Goal: Task Accomplishment & Management: Manage account settings

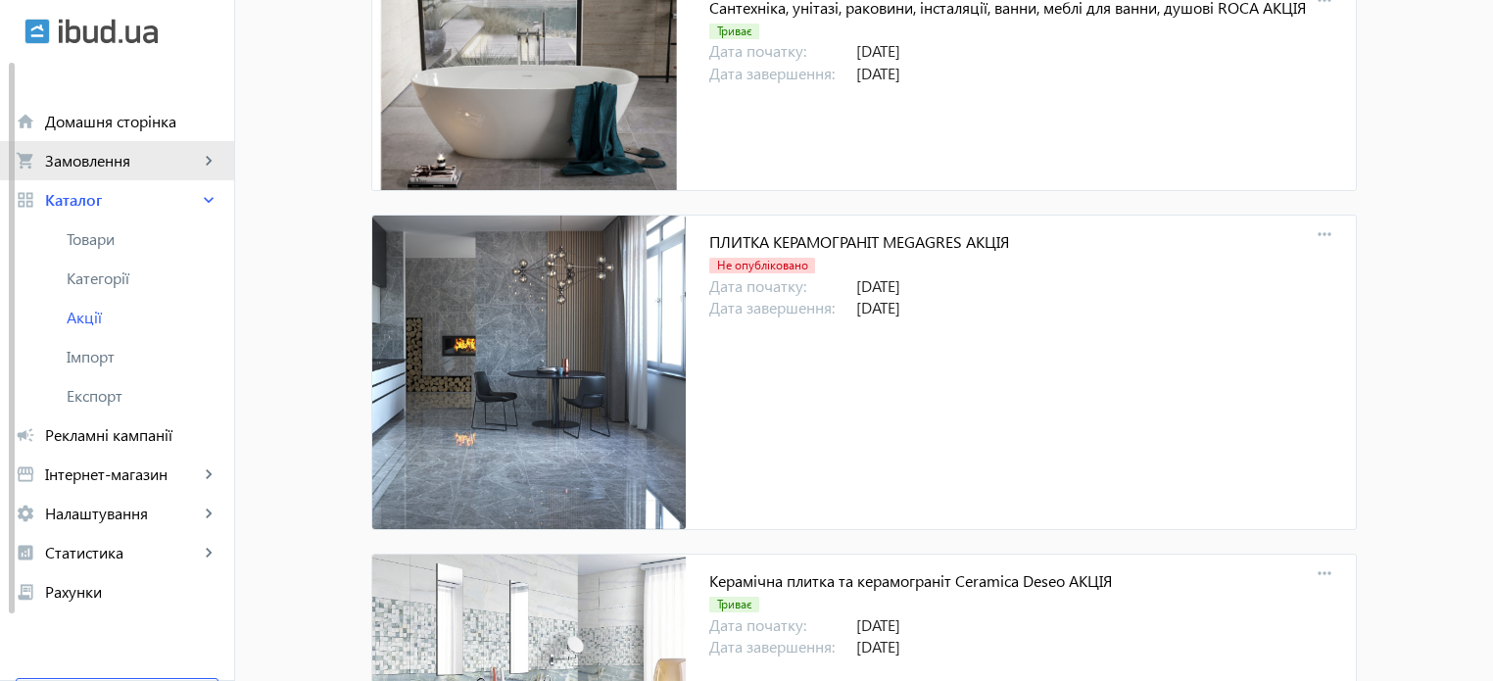
click at [123, 156] on span "Замовлення" at bounding box center [122, 161] width 154 height 20
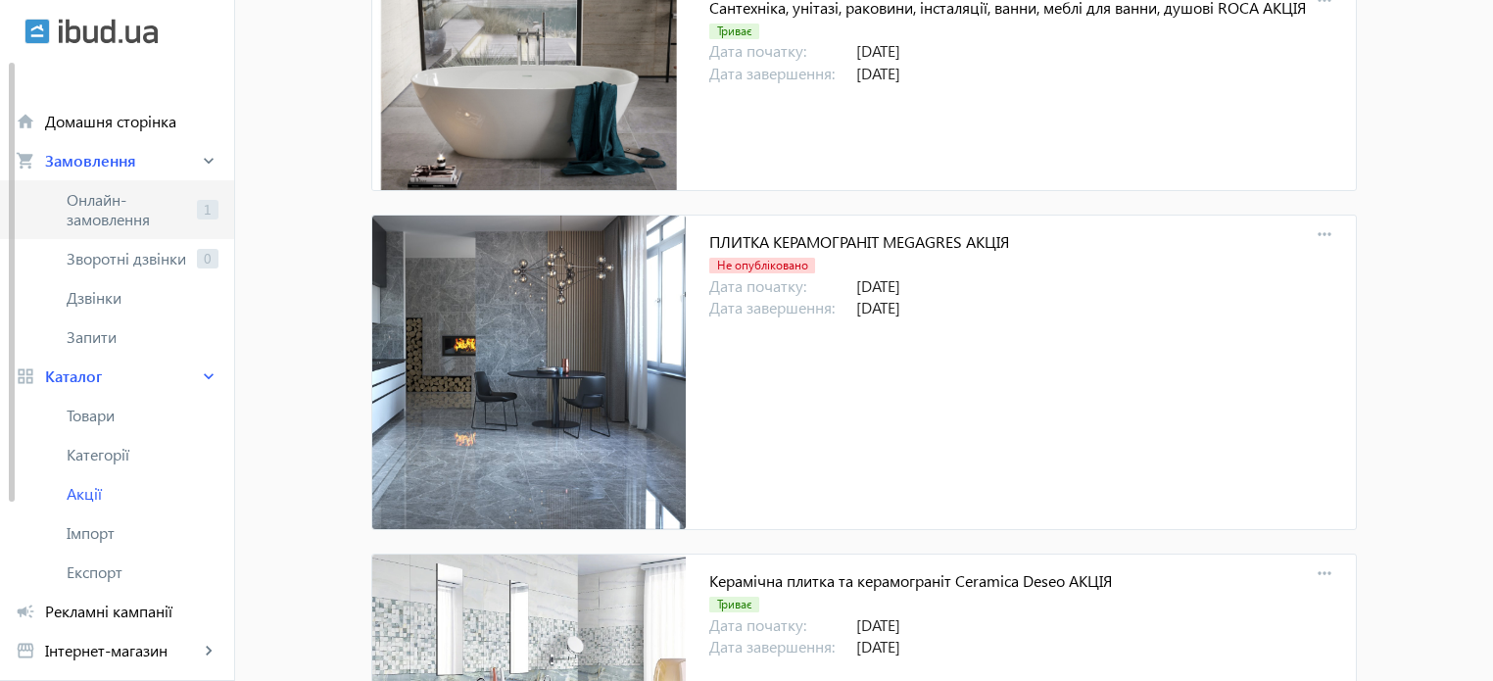
click at [145, 206] on span "Онлайн-замовлення" at bounding box center [128, 209] width 122 height 39
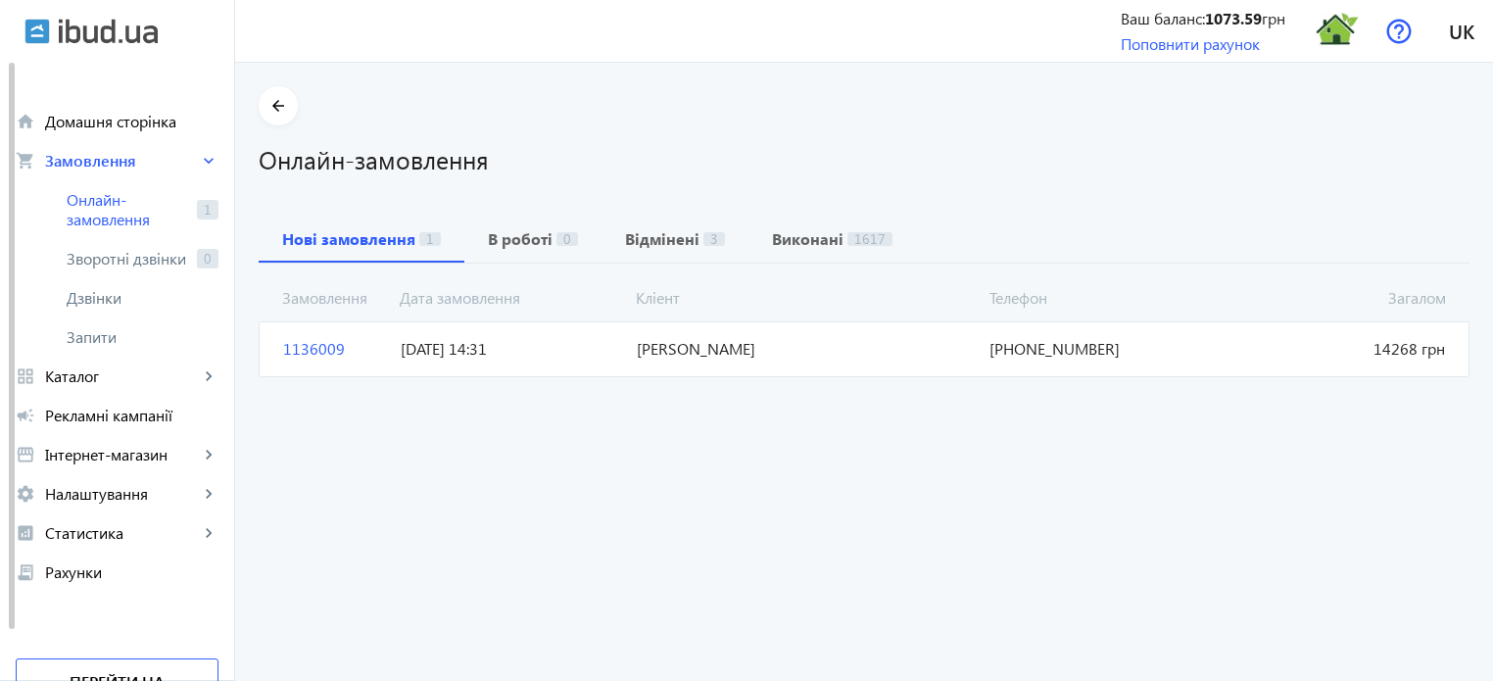
click at [309, 350] on span "1136009" at bounding box center [334, 349] width 118 height 22
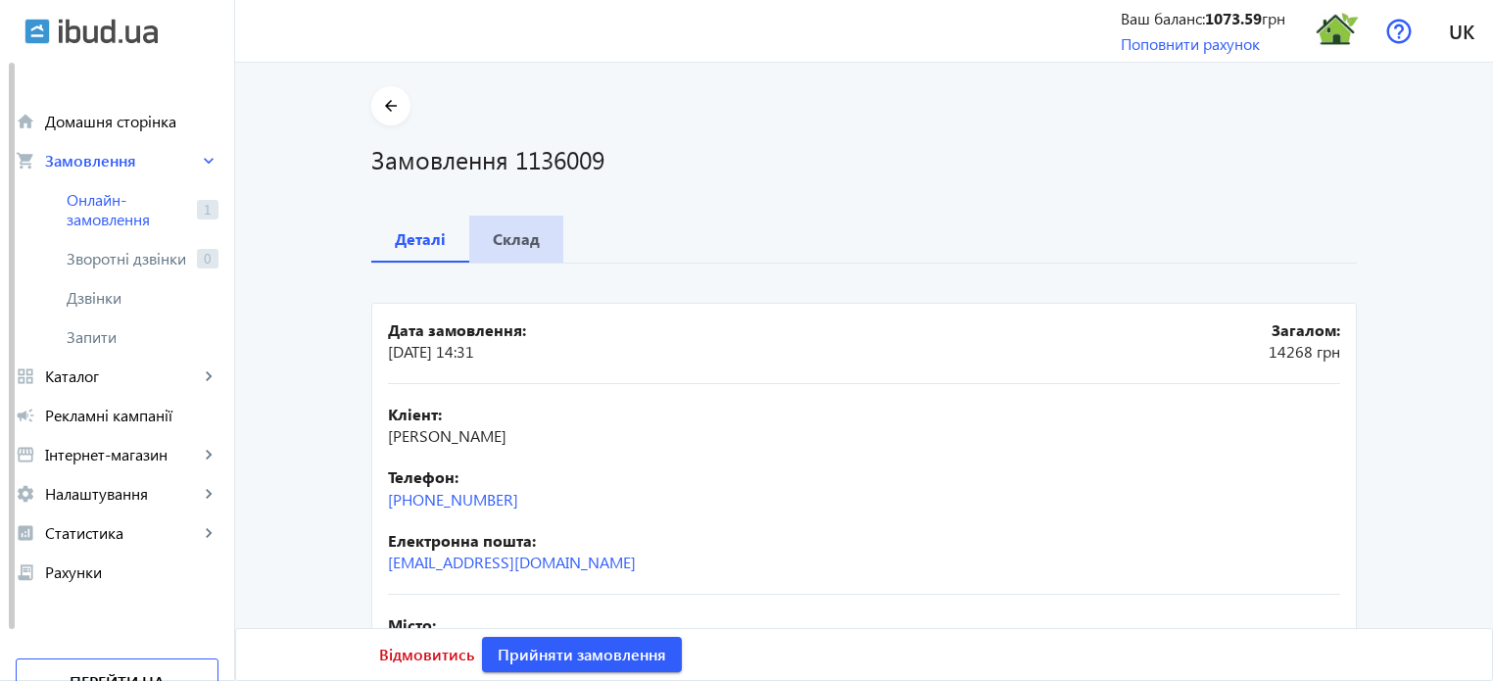
click at [515, 242] on b "Склад" at bounding box center [516, 239] width 47 height 16
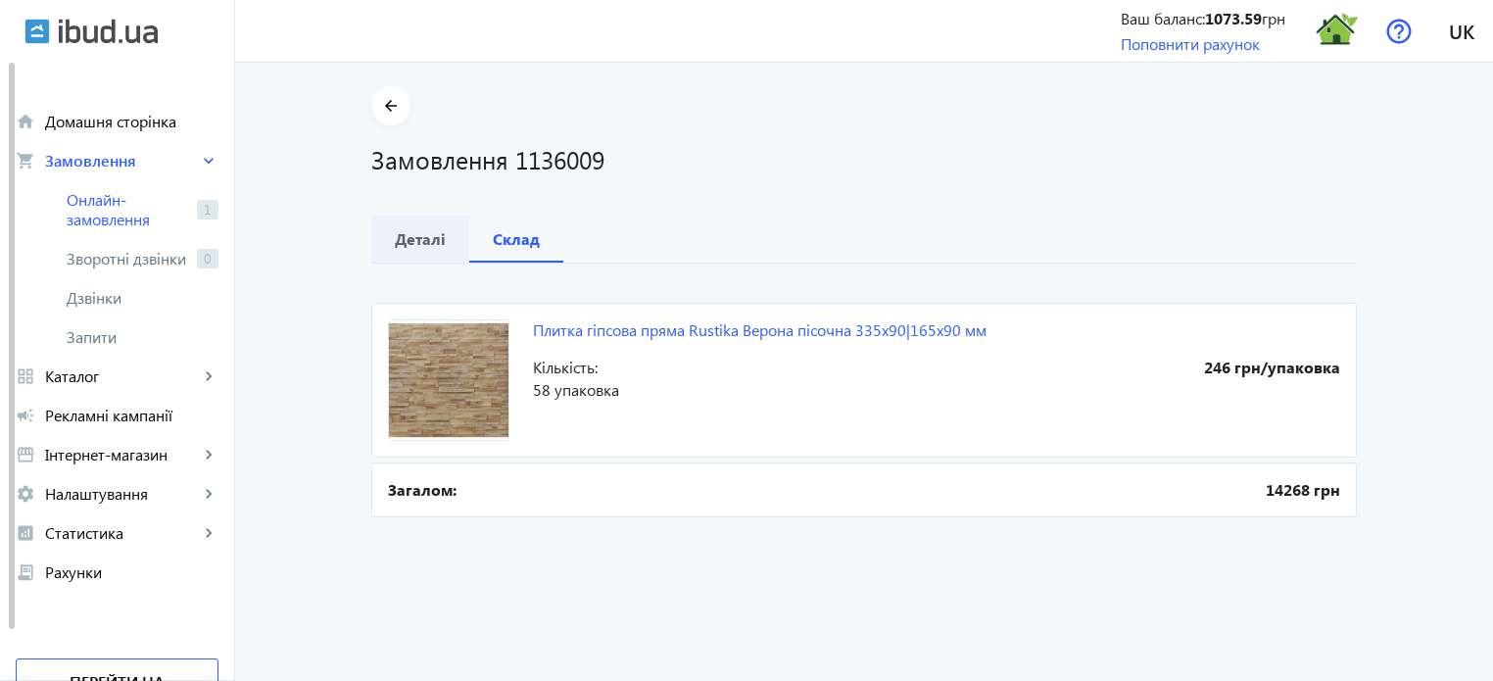
click at [430, 241] on b "Деталі" at bounding box center [420, 239] width 51 height 16
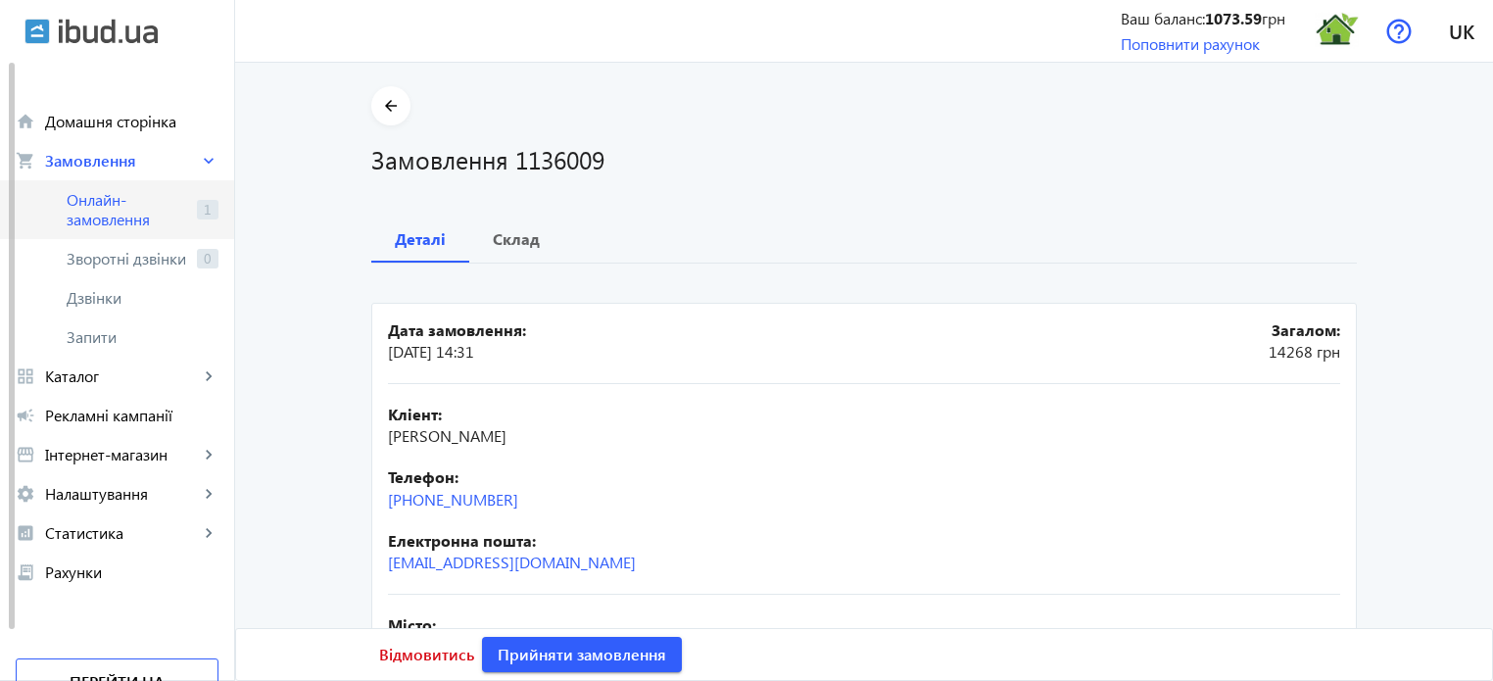
click at [146, 219] on span "Онлайн-замовлення" at bounding box center [128, 209] width 122 height 39
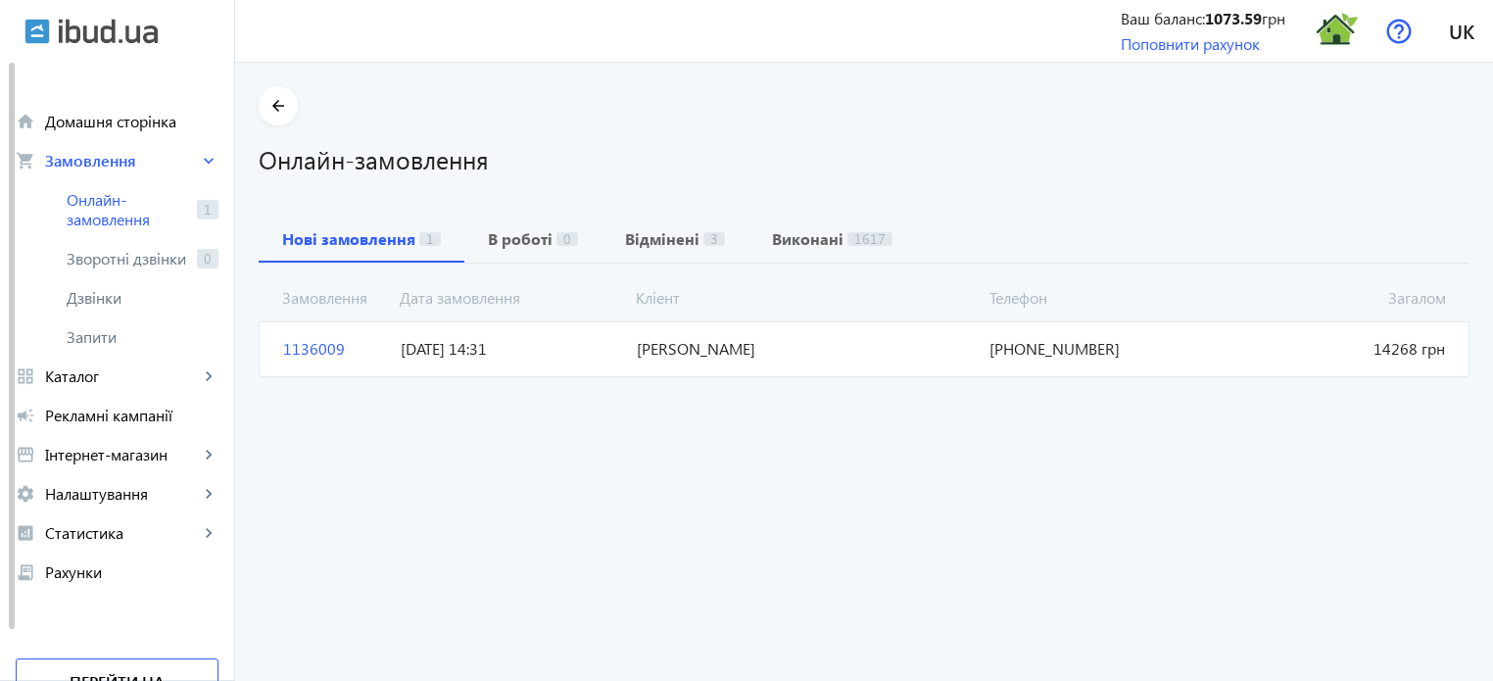
click at [302, 347] on span "1136009" at bounding box center [334, 349] width 118 height 22
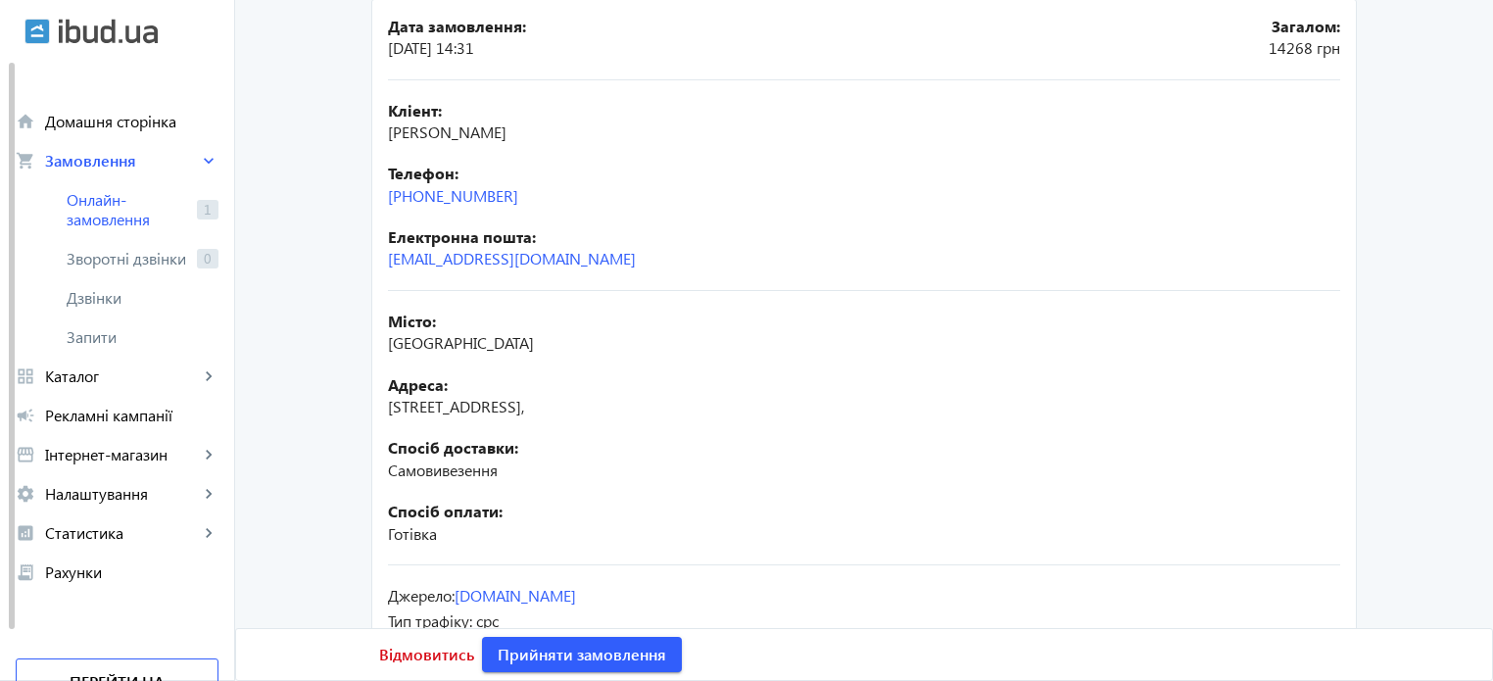
scroll to position [388, 0]
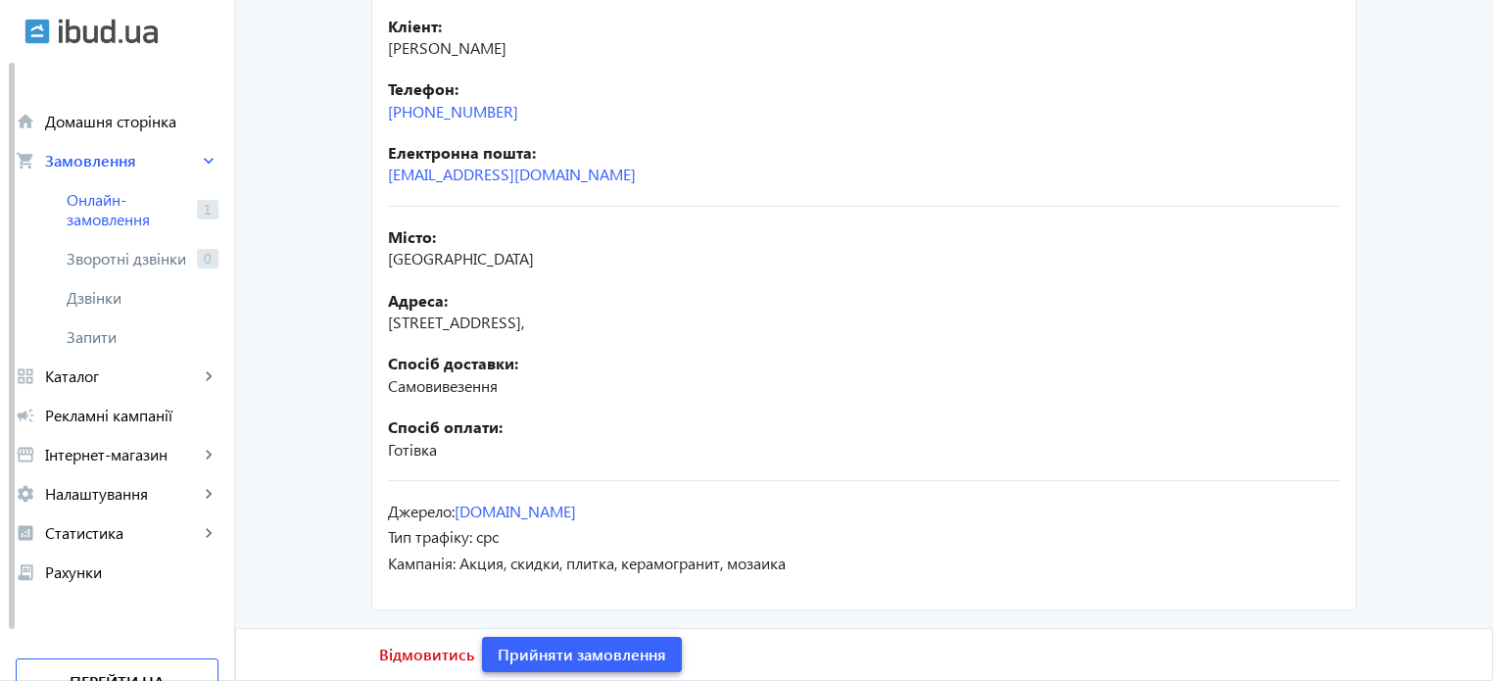
click at [617, 659] on span "Прийняти замовлення" at bounding box center [582, 654] width 168 height 22
click at [617, 659] on span "Замовлення опрацьоване" at bounding box center [594, 654] width 193 height 22
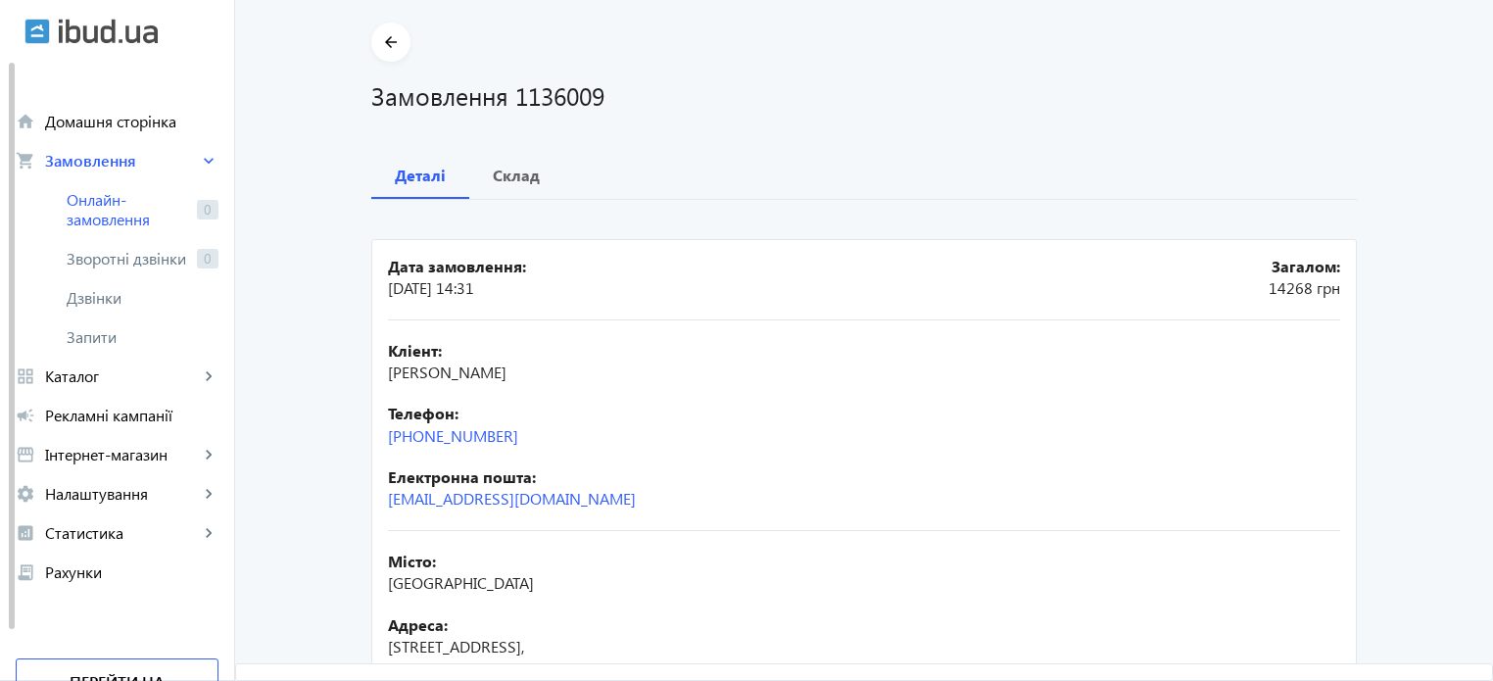
scroll to position [0, 0]
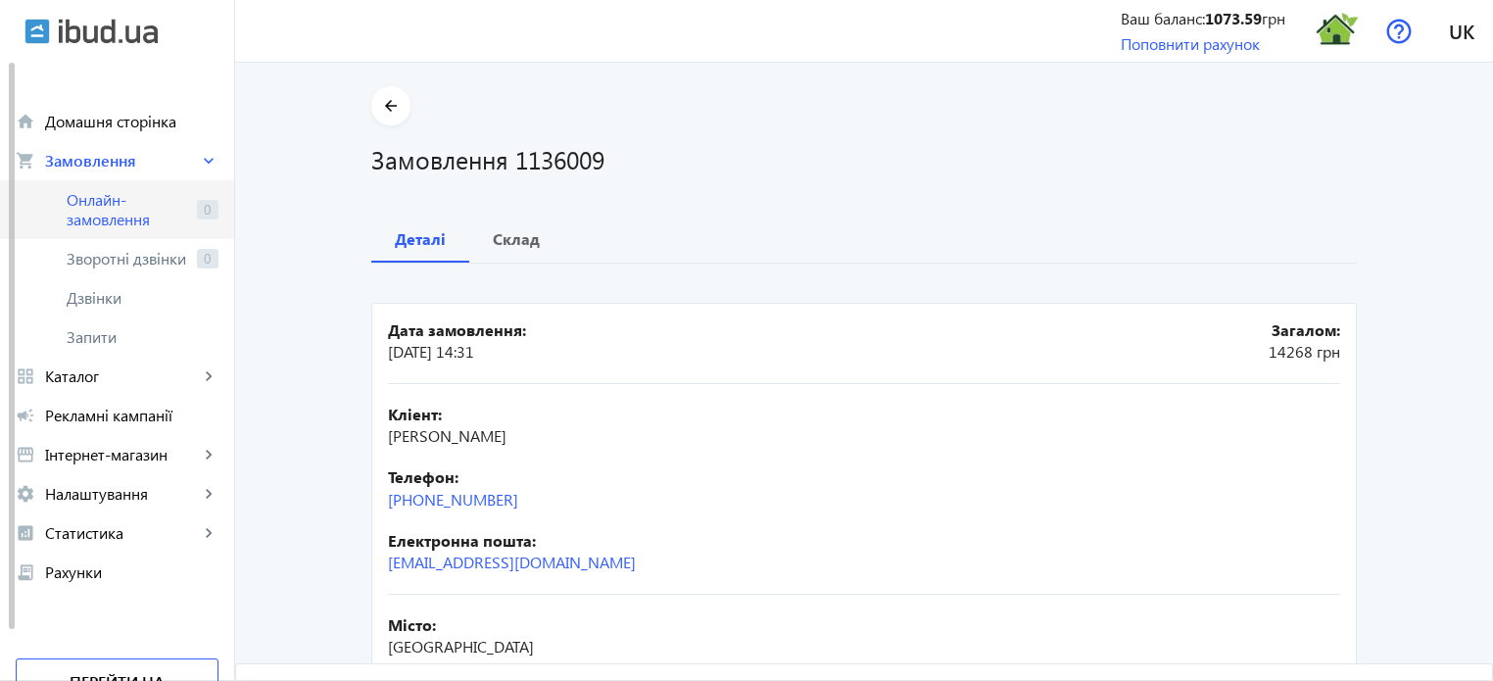
click at [128, 209] on span "Онлайн-замовлення" at bounding box center [128, 209] width 122 height 39
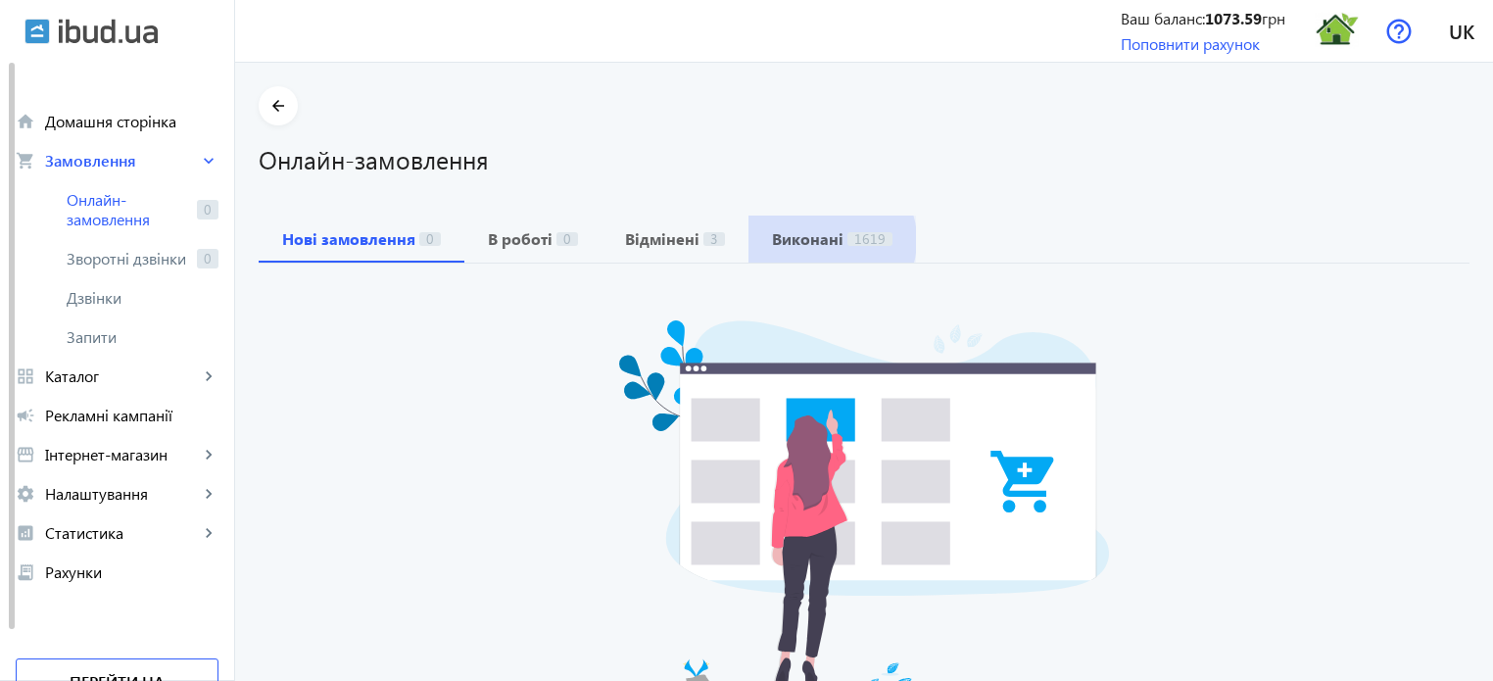
click at [815, 240] on b "Виконані" at bounding box center [807, 239] width 71 height 16
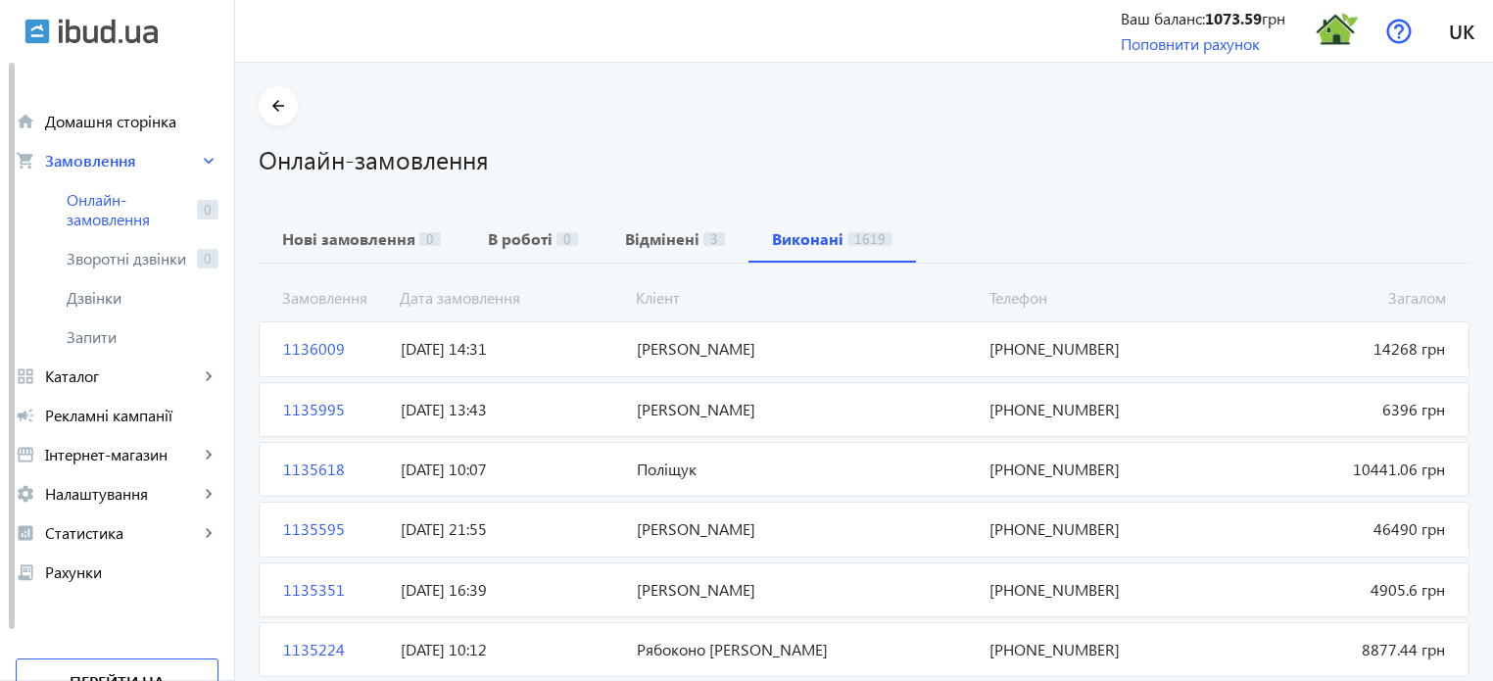
click at [314, 345] on span "1136009" at bounding box center [334, 349] width 118 height 22
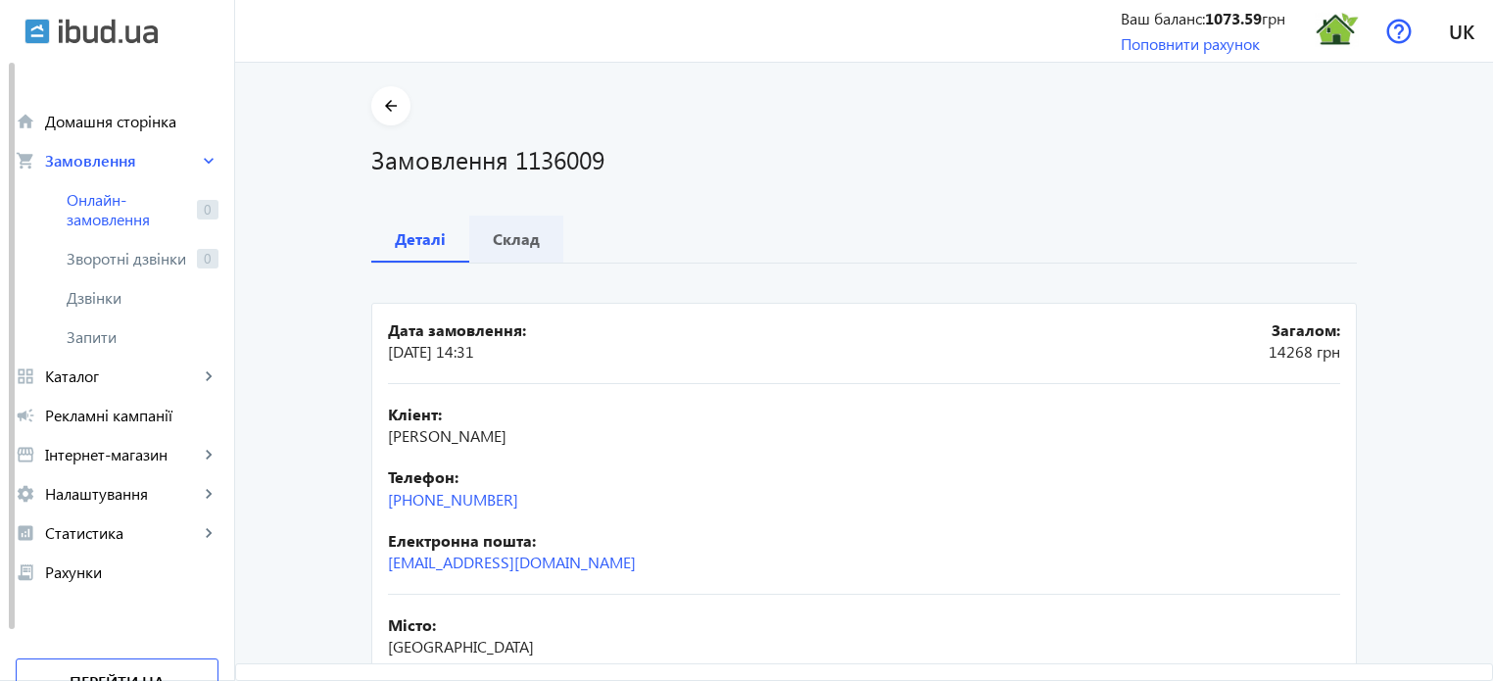
click at [500, 254] on span "Склад" at bounding box center [516, 238] width 47 height 47
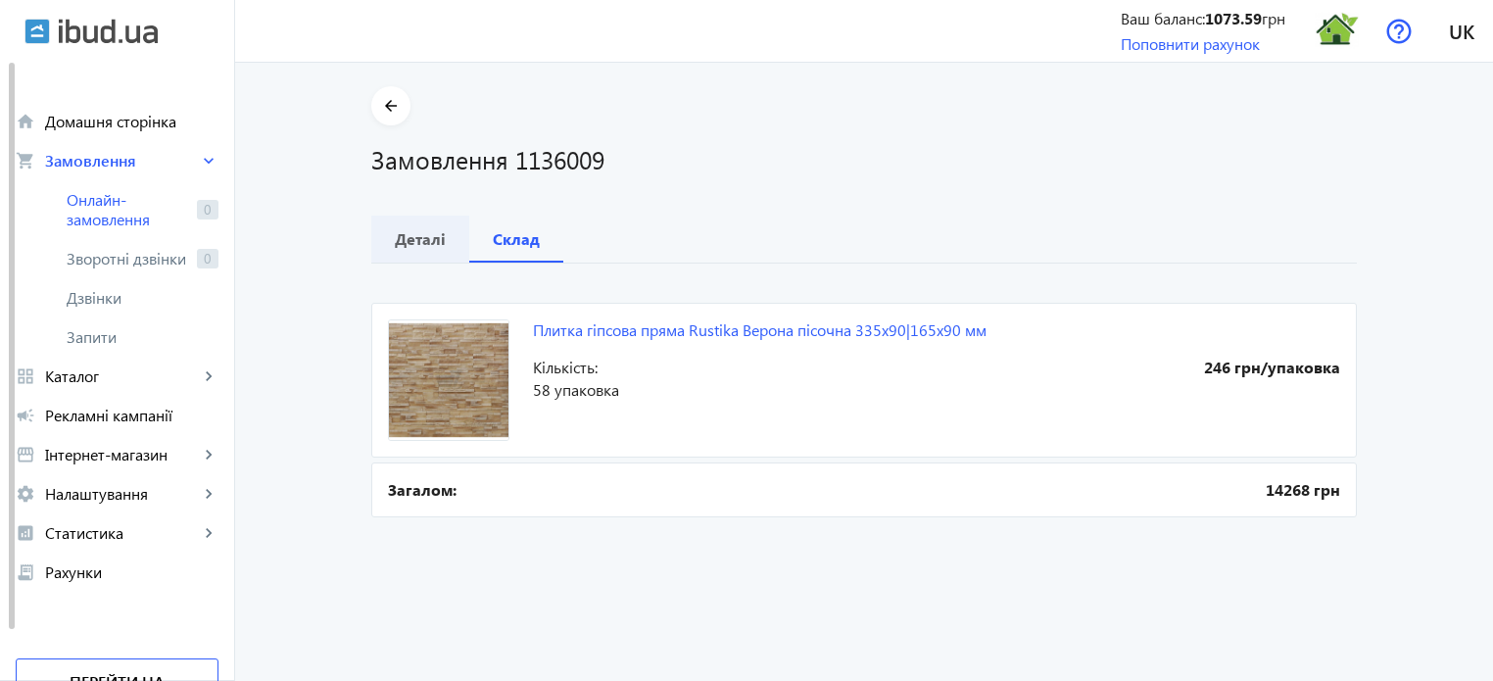
click at [415, 237] on b "Деталі" at bounding box center [420, 239] width 51 height 16
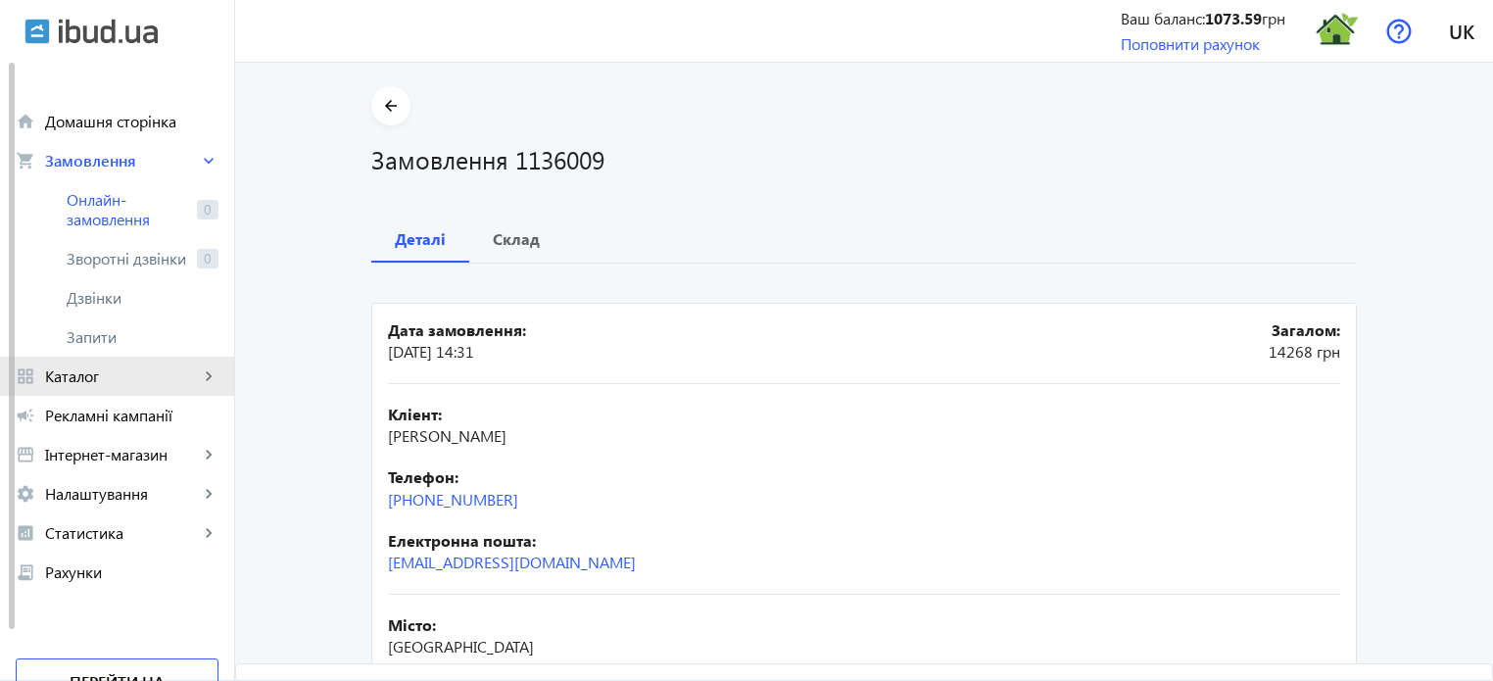
click at [135, 374] on span "Каталог" at bounding box center [122, 376] width 154 height 20
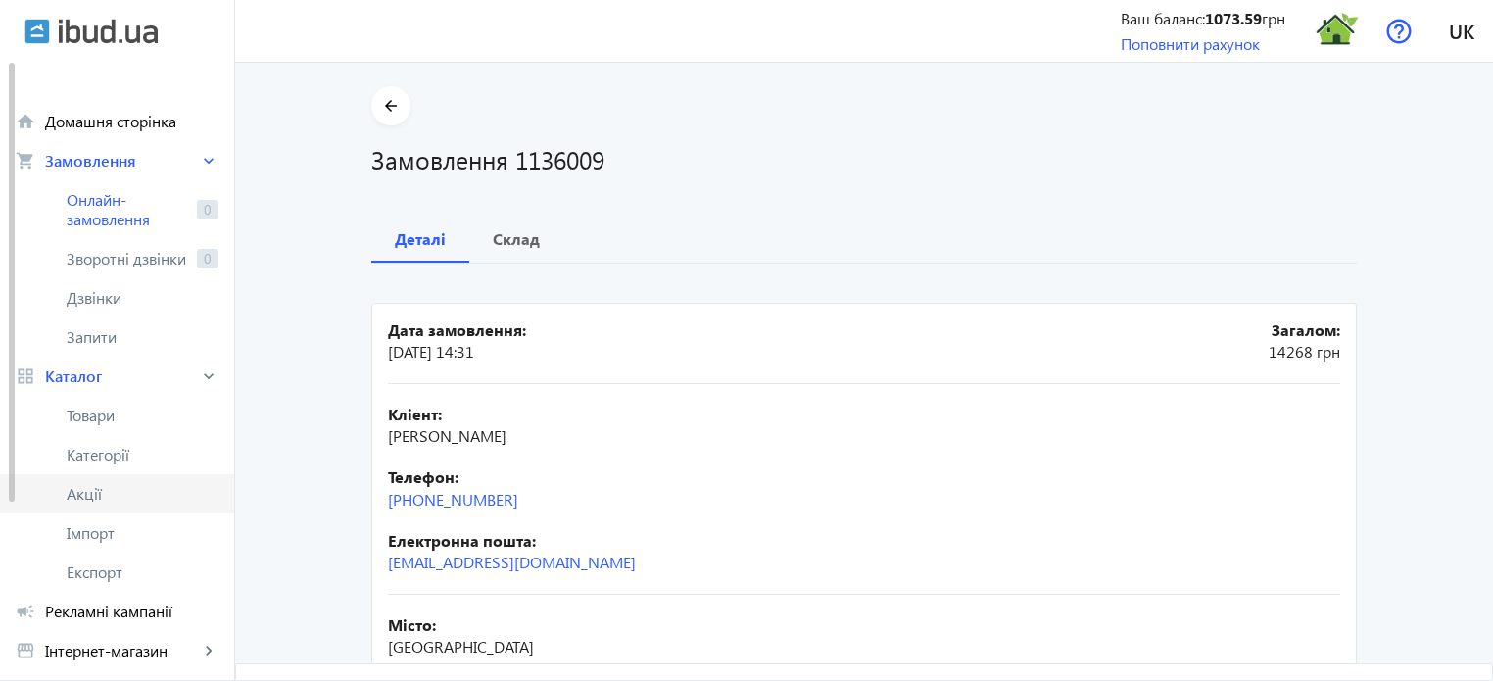
click at [100, 495] on span "Акції" at bounding box center [143, 494] width 152 height 20
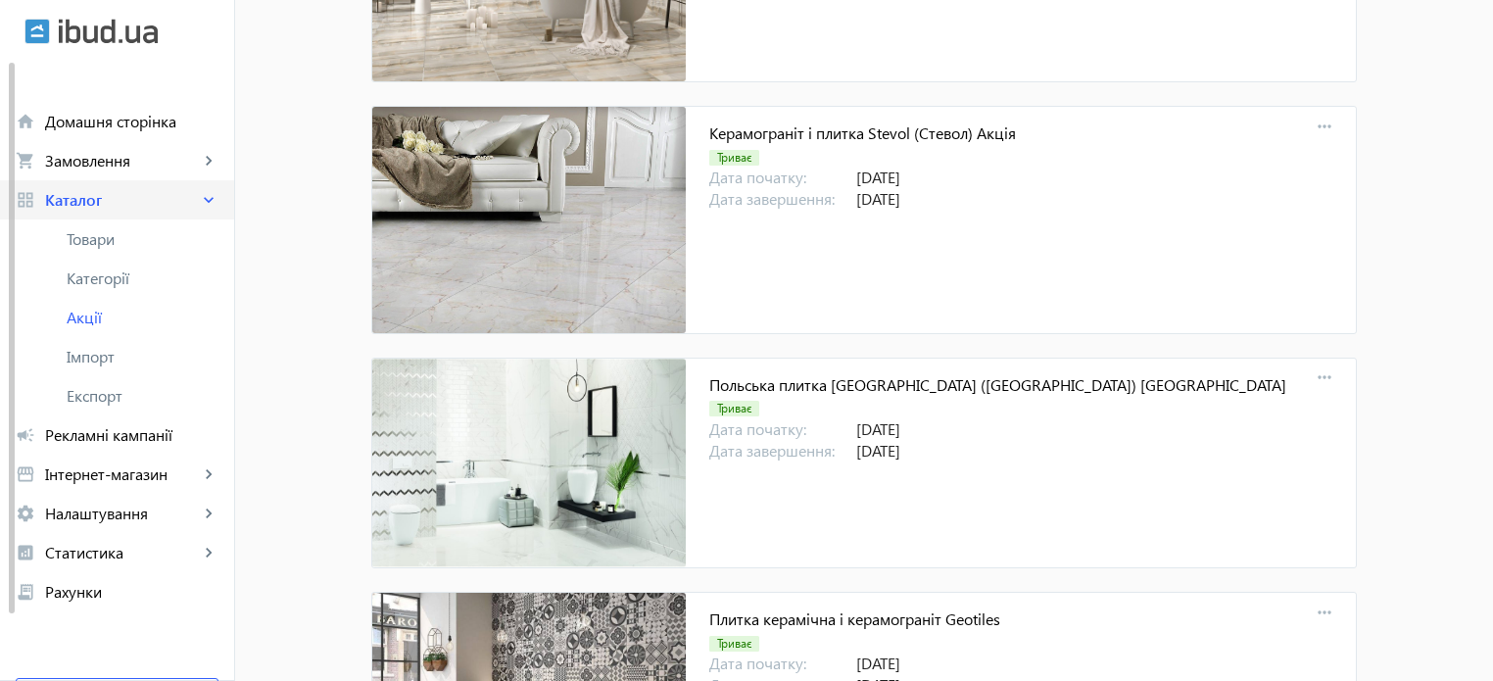
scroll to position [10539, 0]
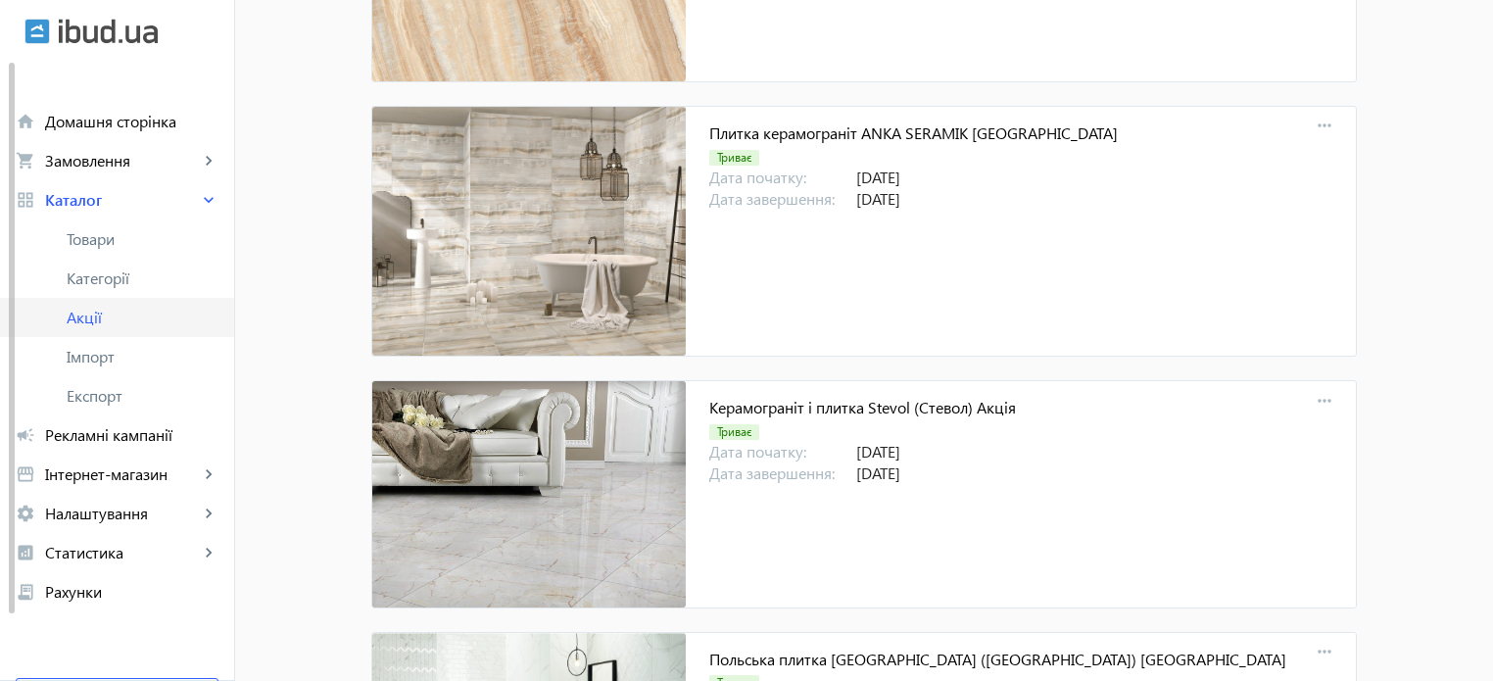
click at [116, 327] on link "Акції" at bounding box center [117, 317] width 234 height 39
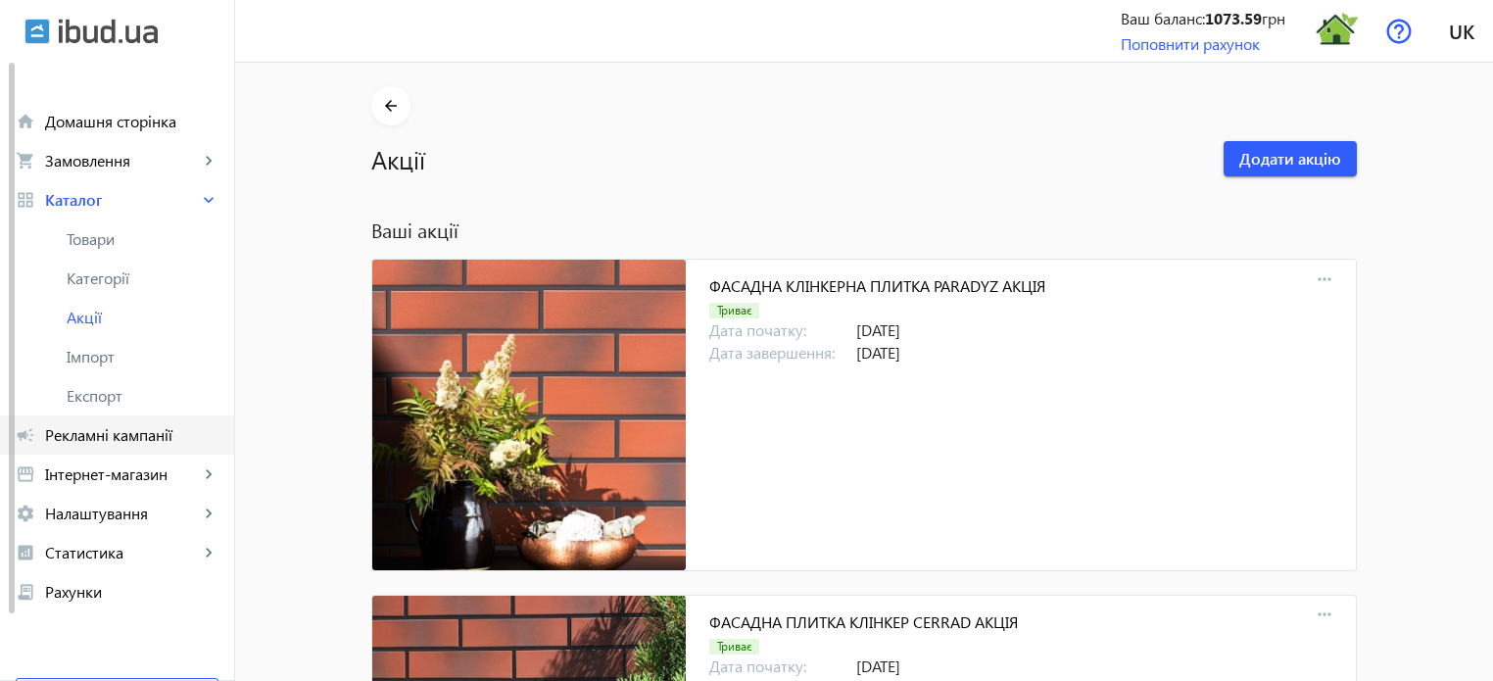
click at [137, 433] on span "Рекламні кампанії" at bounding box center [131, 435] width 173 height 20
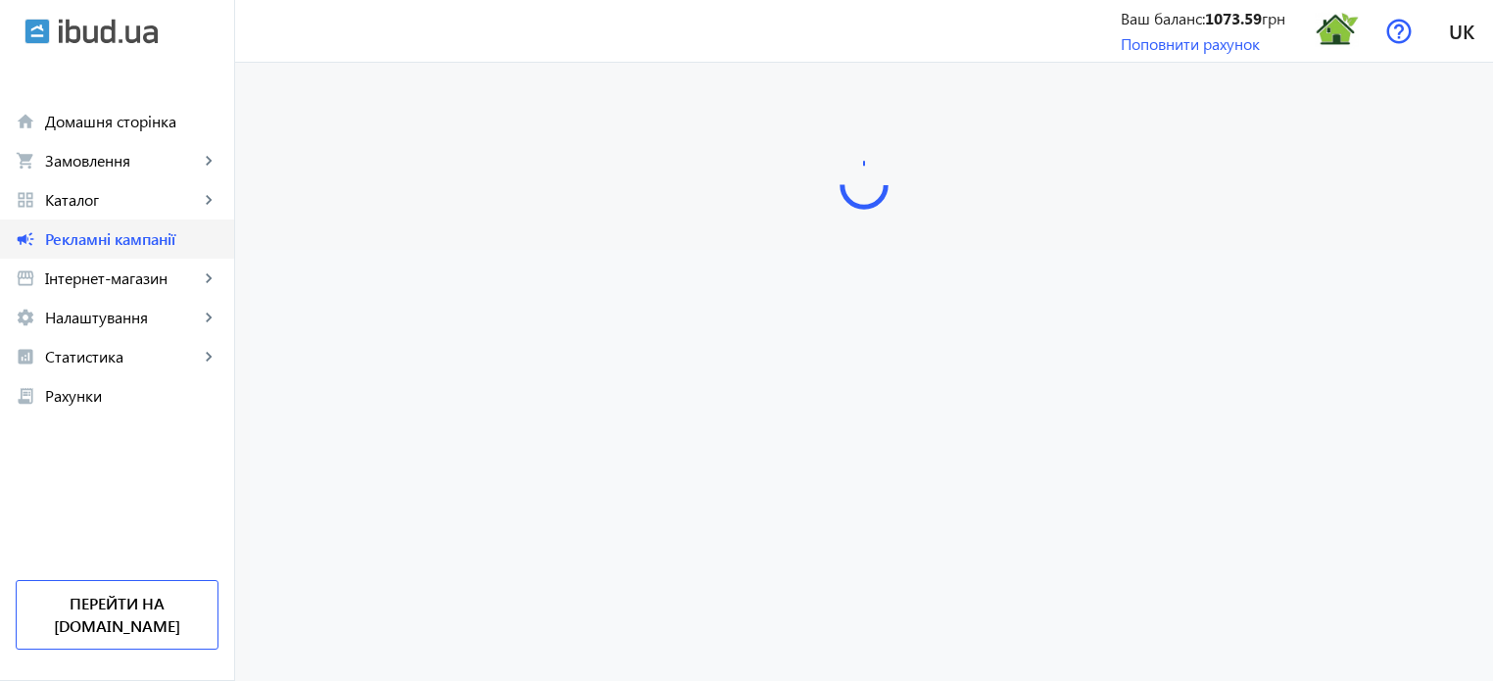
click at [124, 240] on span "Рекламні кампанії" at bounding box center [131, 239] width 173 height 20
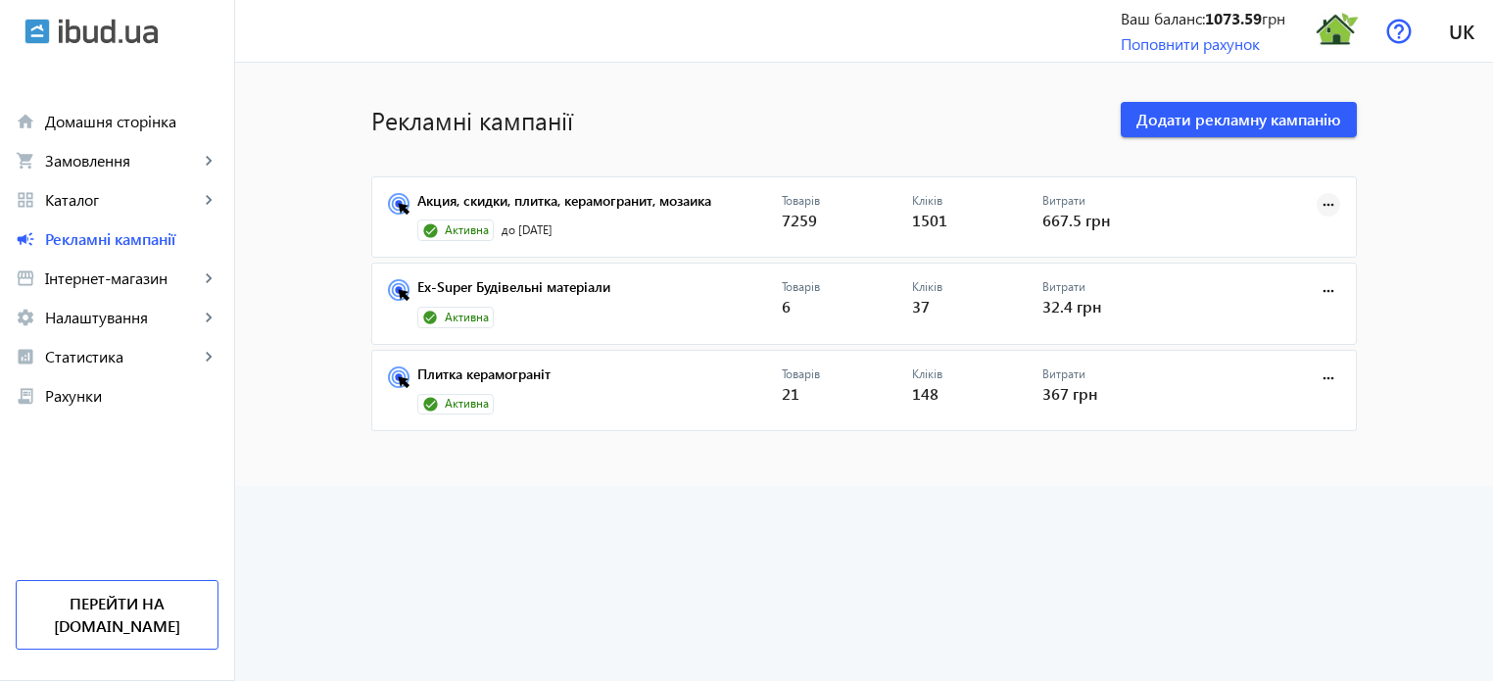
click at [1317, 206] on mat-icon "more_horiz" at bounding box center [1328, 205] width 22 height 22
click at [569, 199] on div at bounding box center [746, 340] width 1493 height 681
click at [542, 200] on link "Акция, скидки, плитка, керамогранит, мозаика" at bounding box center [599, 206] width 364 height 27
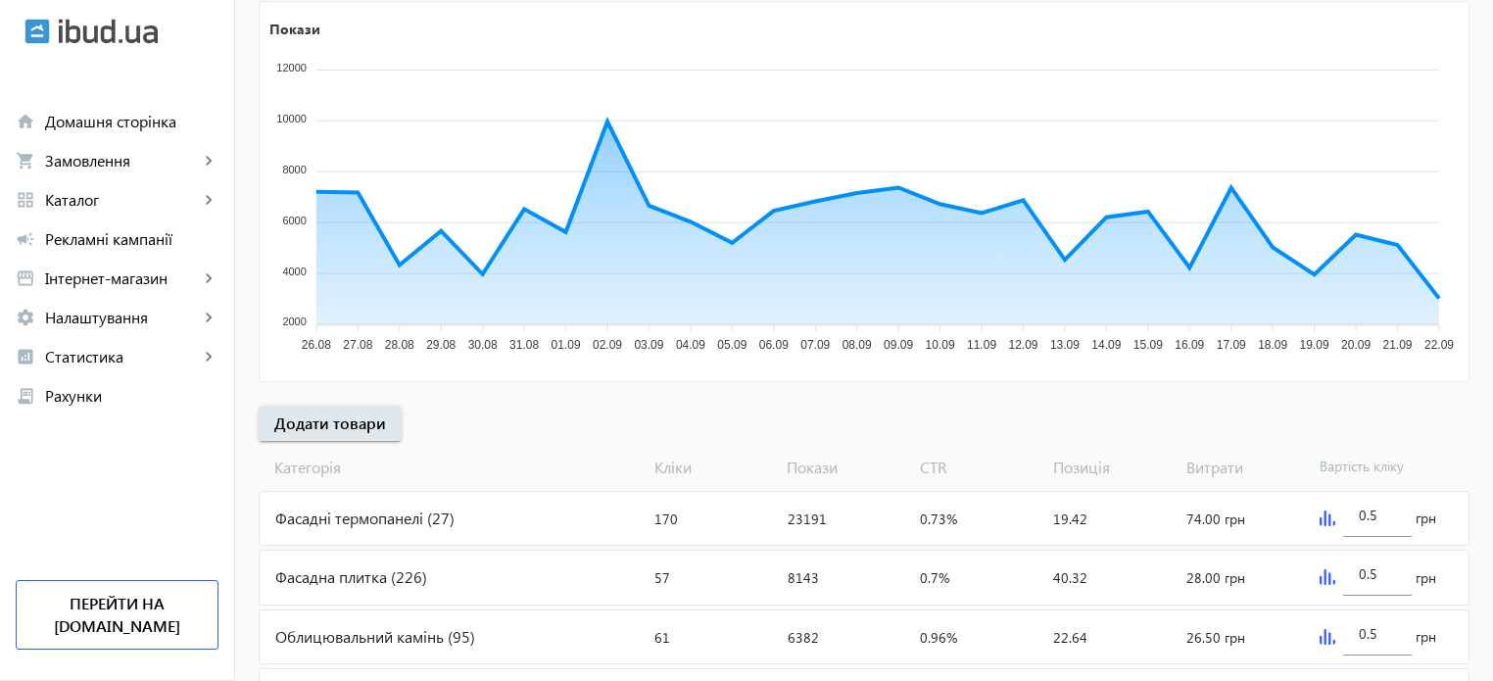
scroll to position [392, 0]
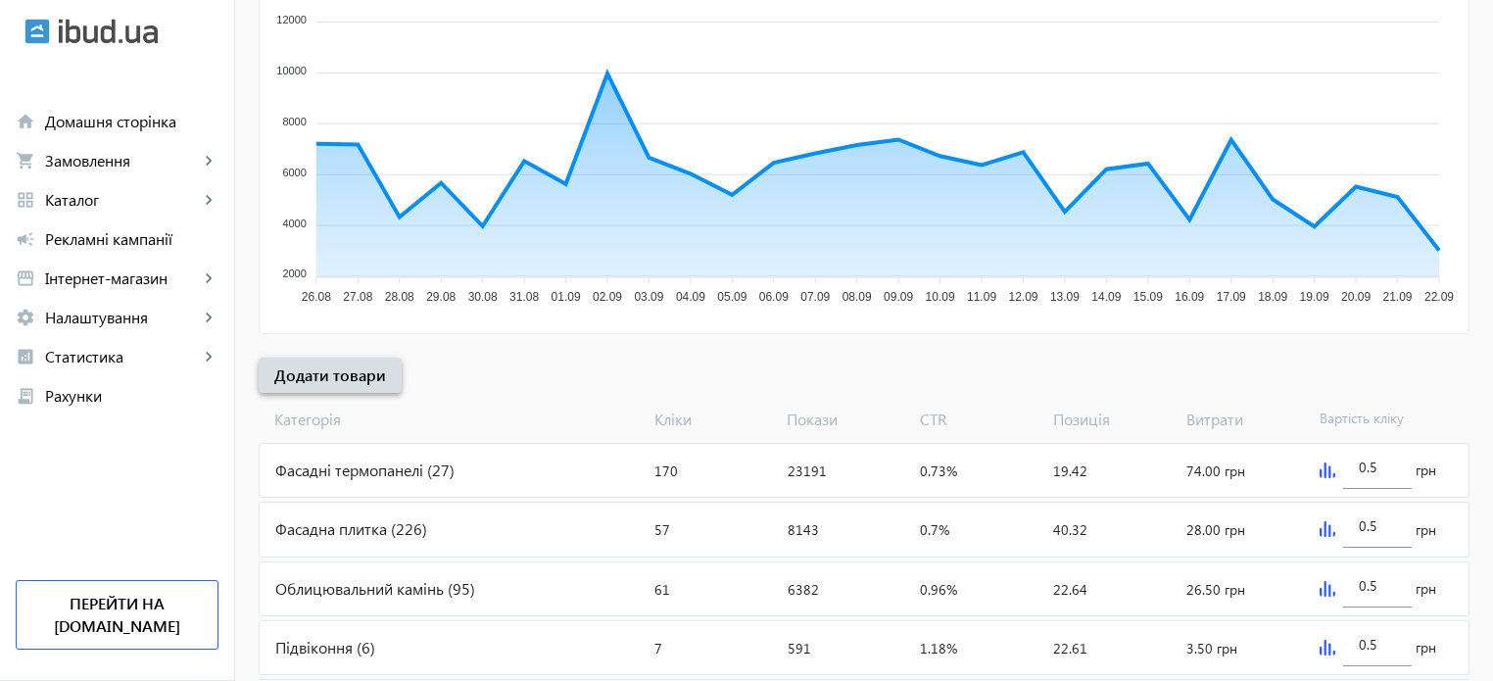
click at [341, 375] on span "Додати товари" at bounding box center [330, 375] width 112 height 22
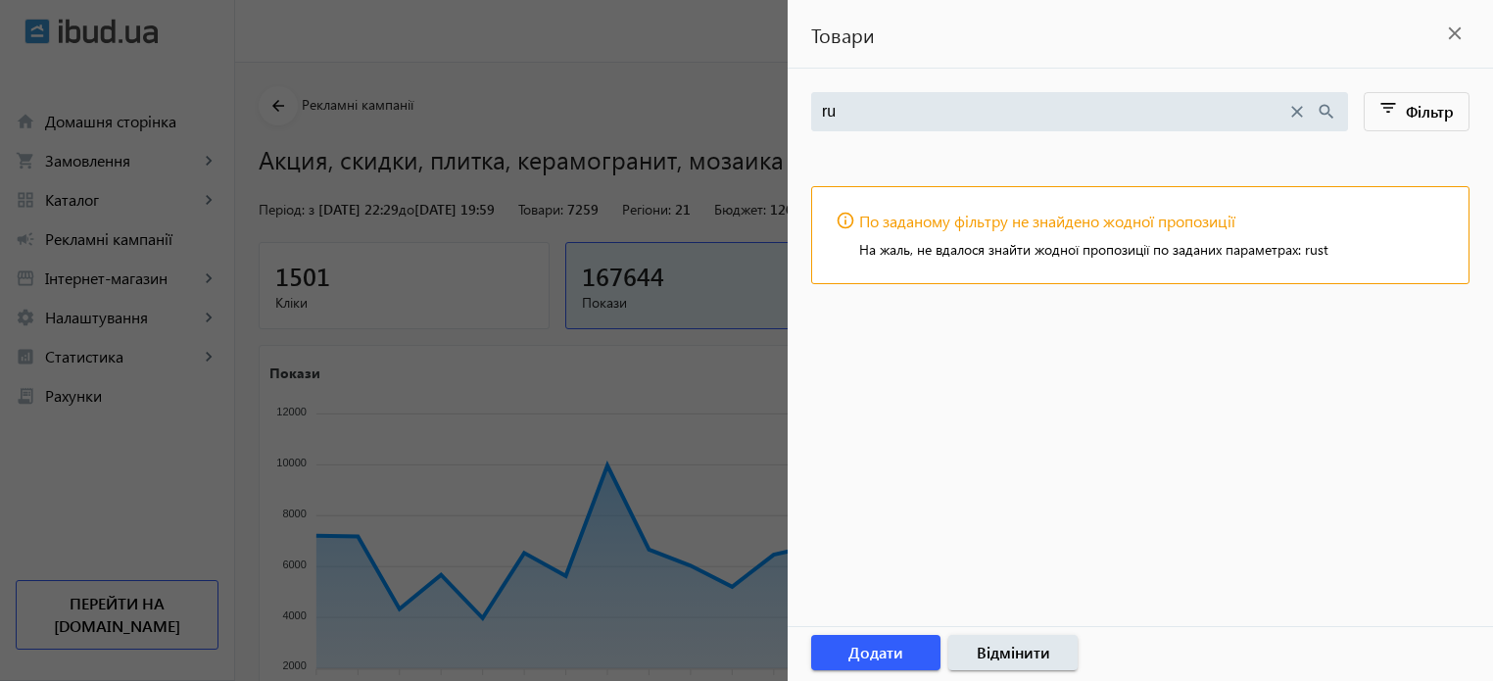
type input "r"
type input "Rustika"
click at [674, 392] on div at bounding box center [746, 340] width 1493 height 681
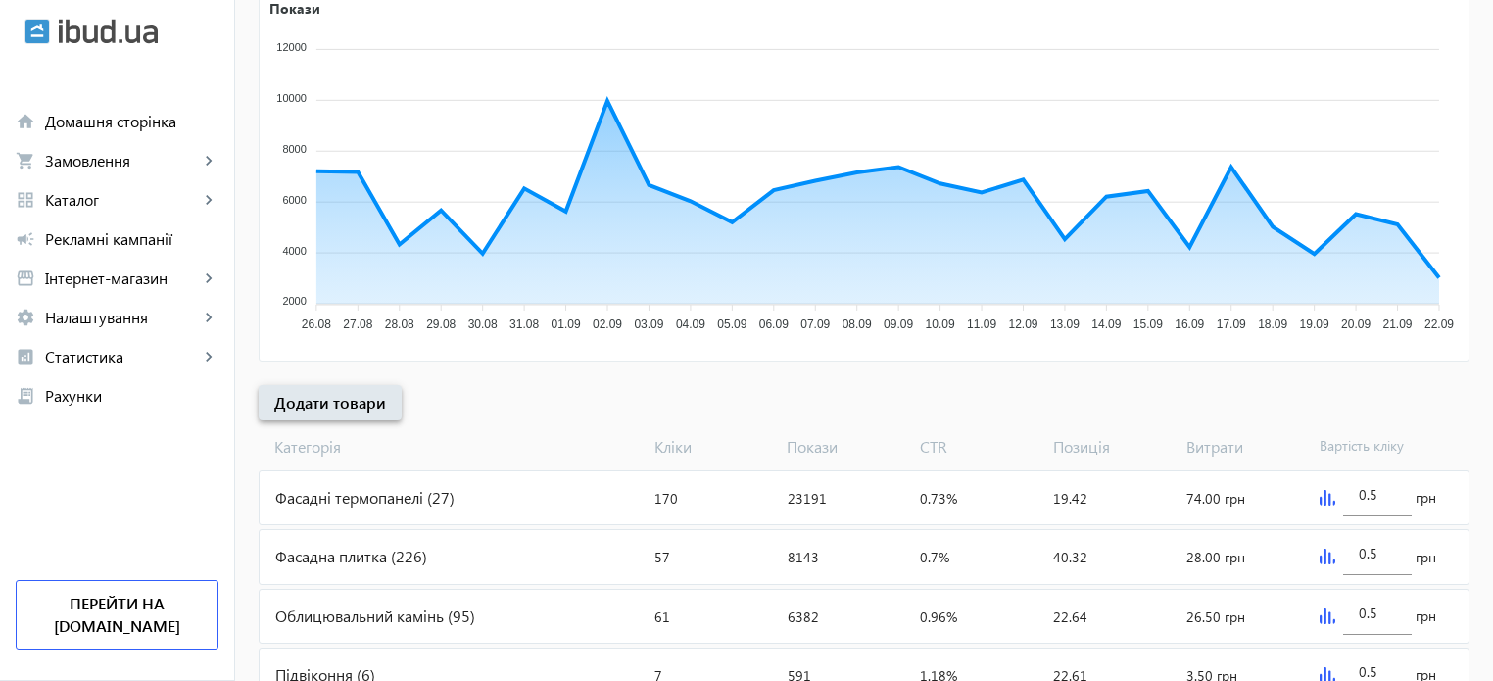
scroll to position [490, 0]
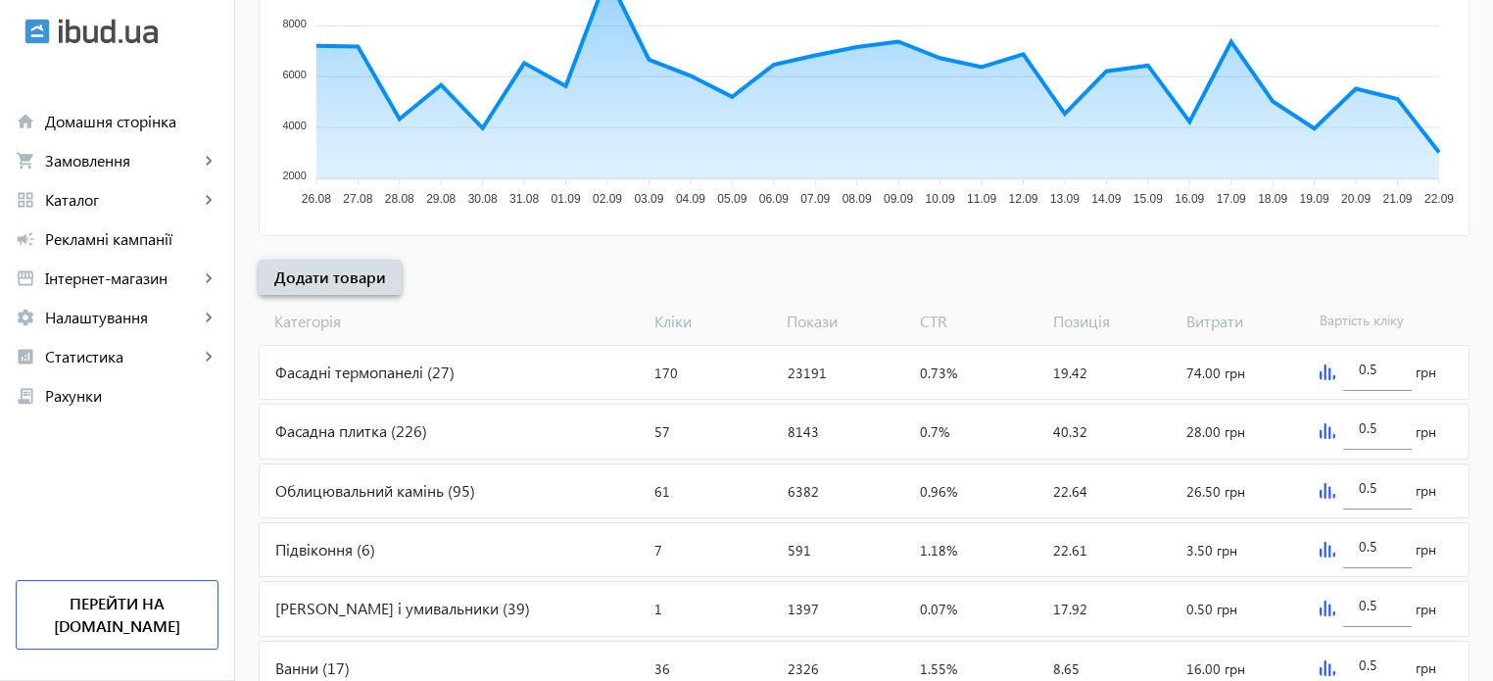
click at [354, 277] on span "Додати товари" at bounding box center [330, 277] width 112 height 22
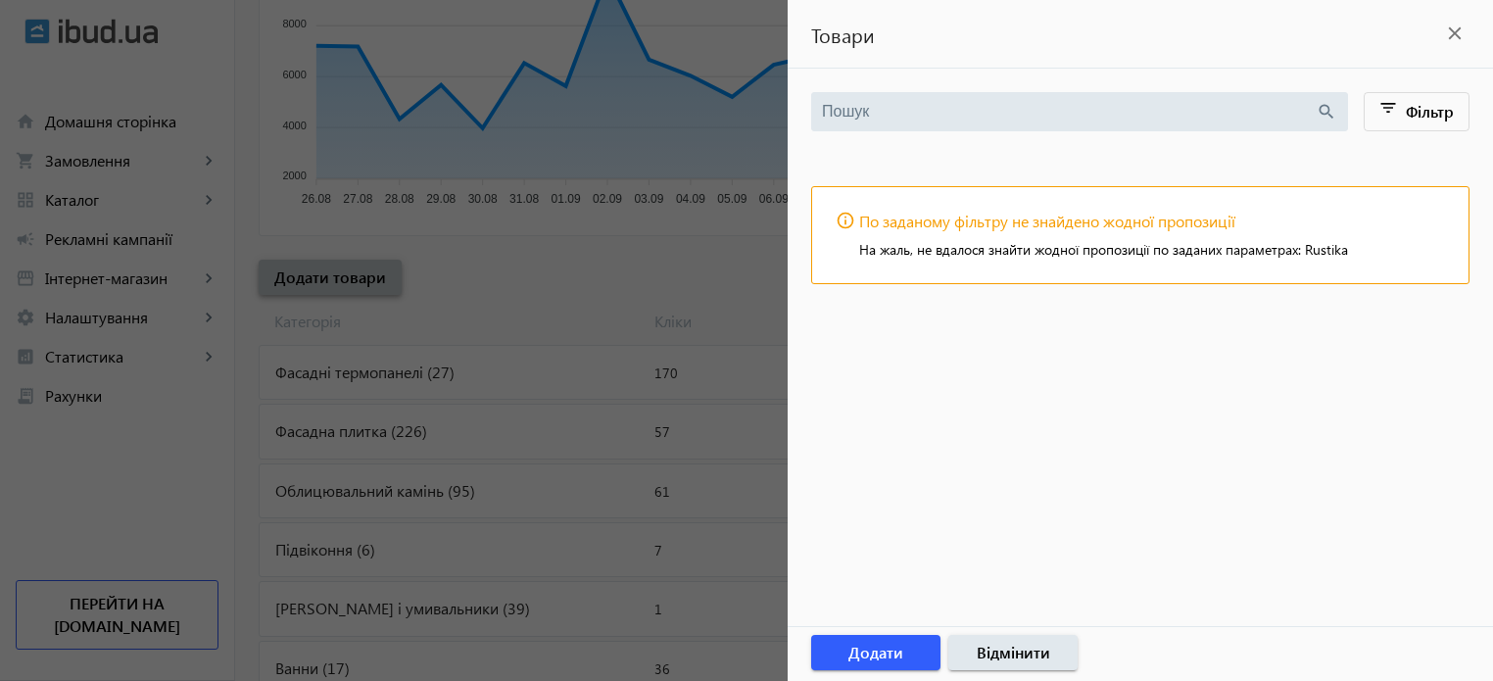
type input "Rustika"
drag, startPoint x: 715, startPoint y: 251, endPoint x: 673, endPoint y: 251, distance: 42.1
click at [716, 251] on div at bounding box center [746, 340] width 1493 height 681
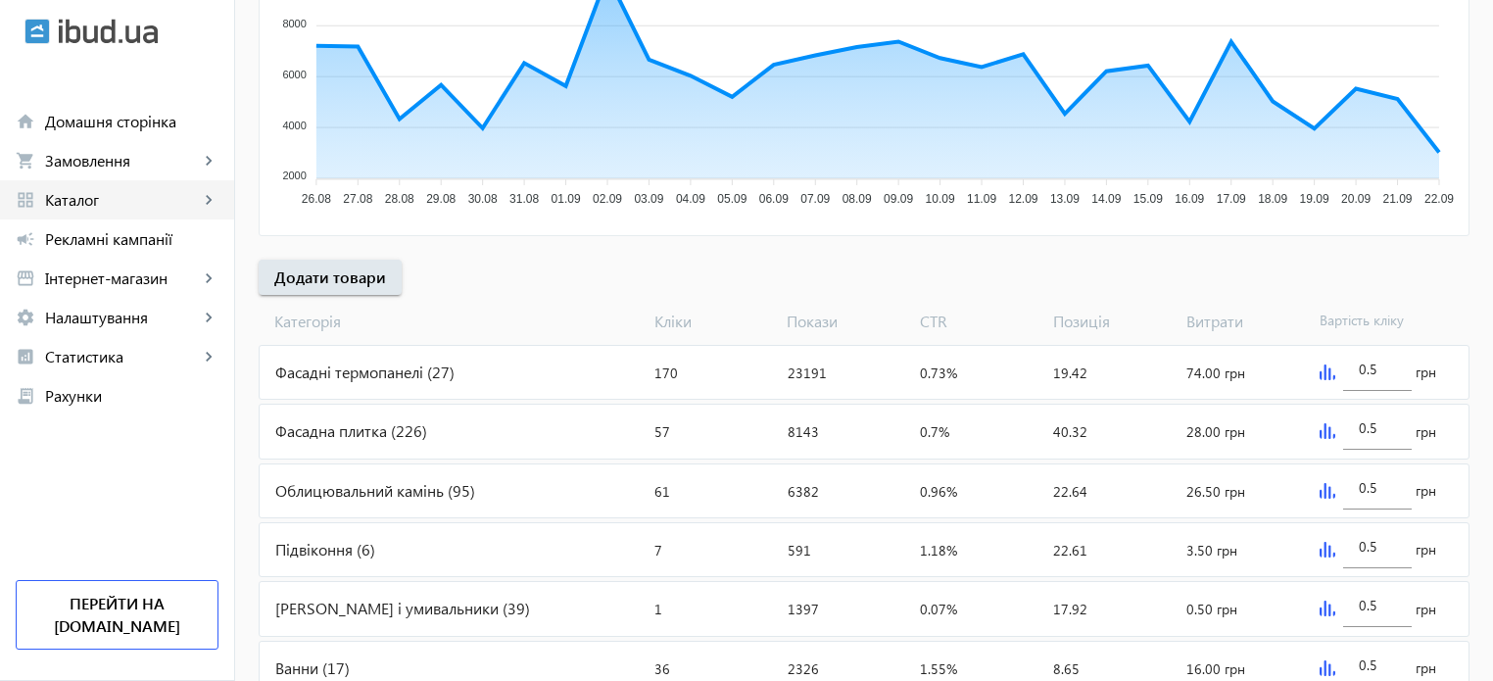
click at [117, 207] on span "Каталог" at bounding box center [122, 200] width 154 height 20
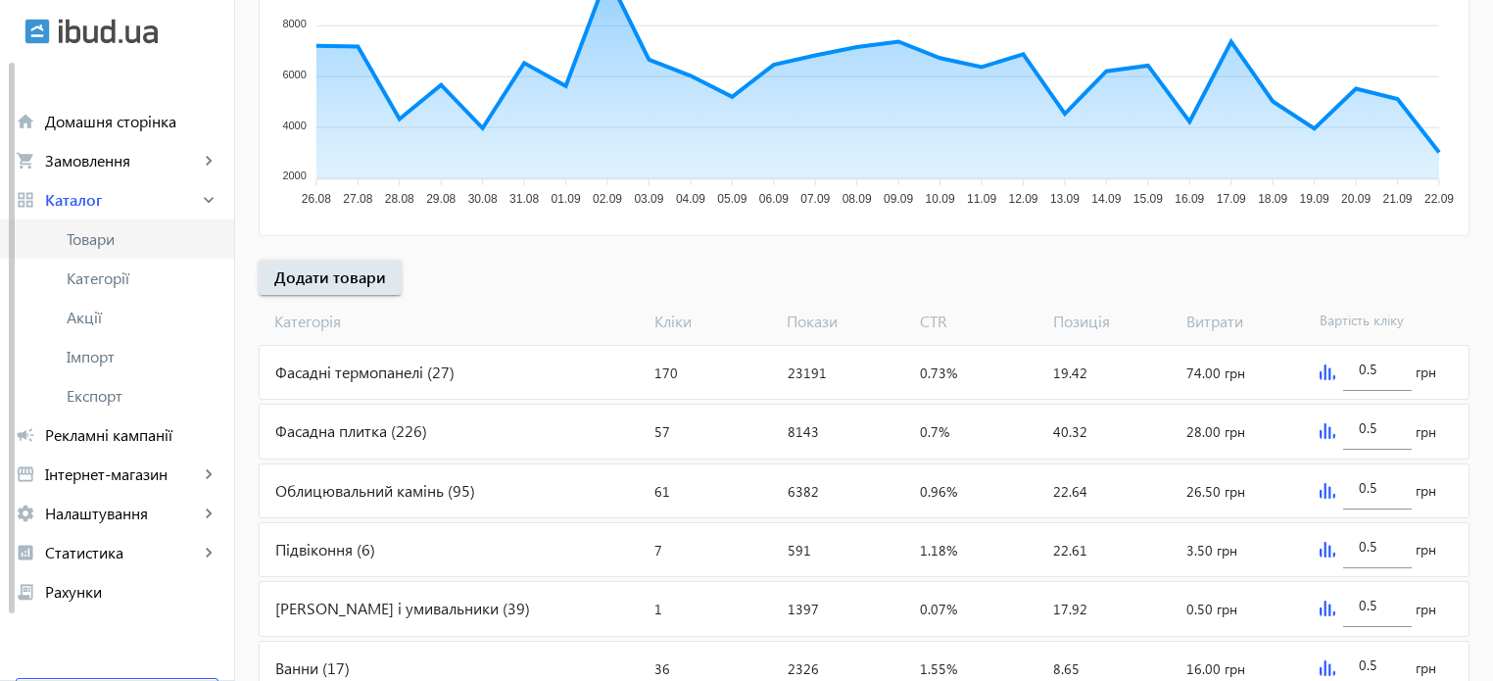
click at [95, 238] on span "Товари" at bounding box center [143, 239] width 152 height 20
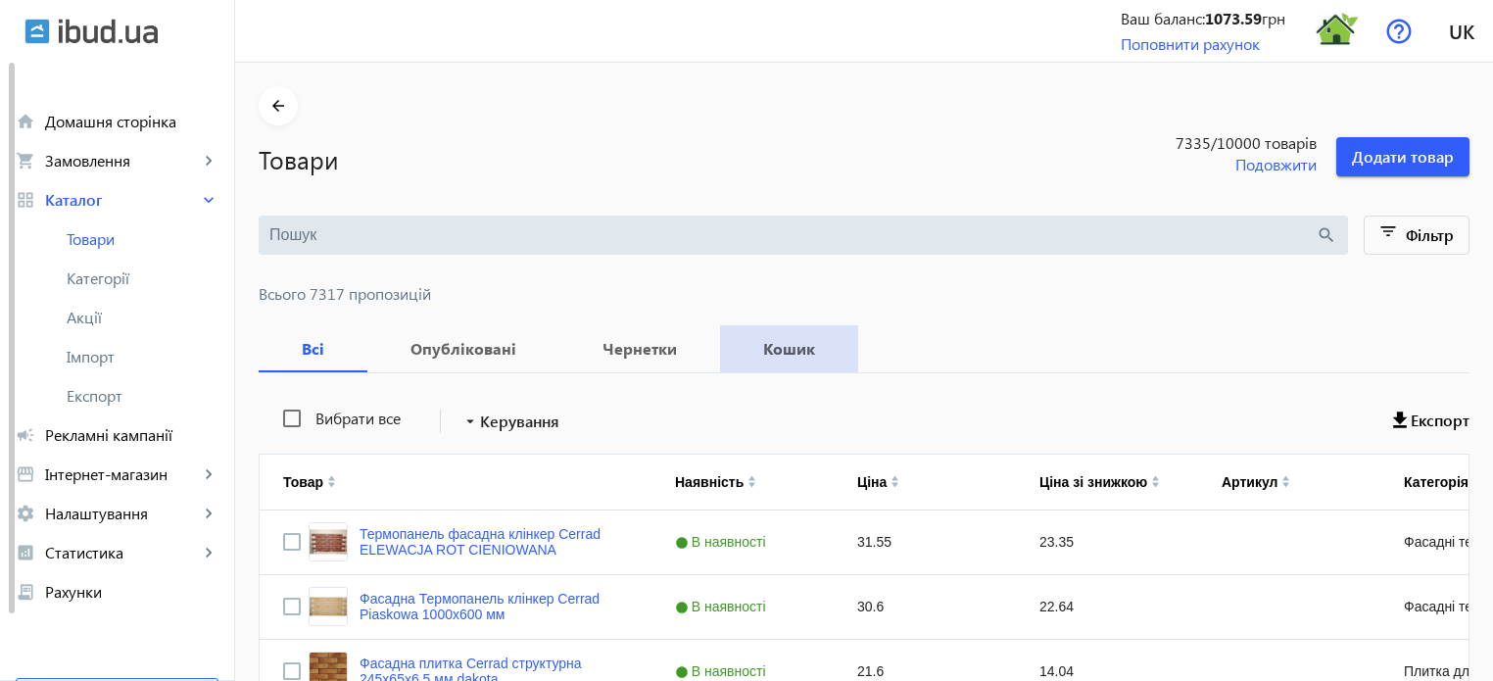
click at [760, 357] on b "Кошик" at bounding box center [788, 349] width 91 height 16
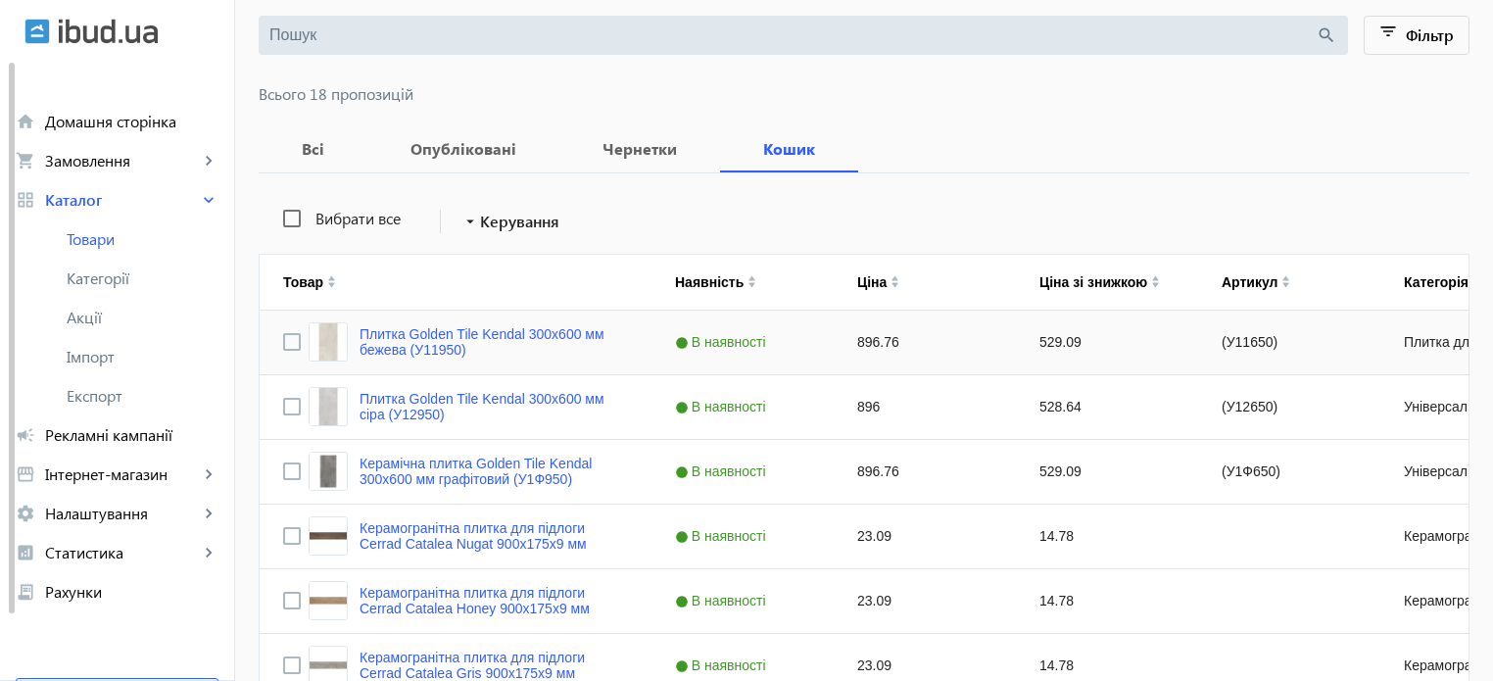
scroll to position [196, 0]
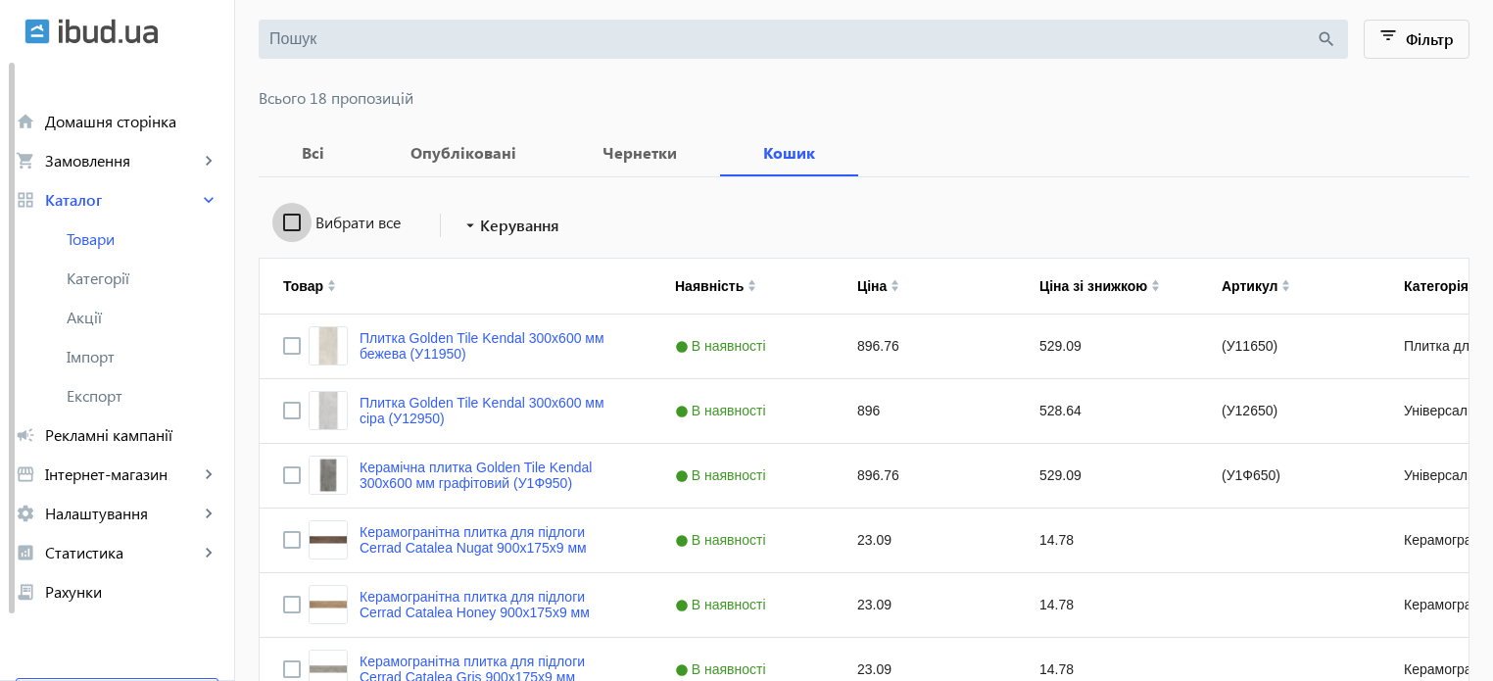
click at [278, 225] on input "Вибрати все" at bounding box center [291, 222] width 39 height 39
checkbox input "true"
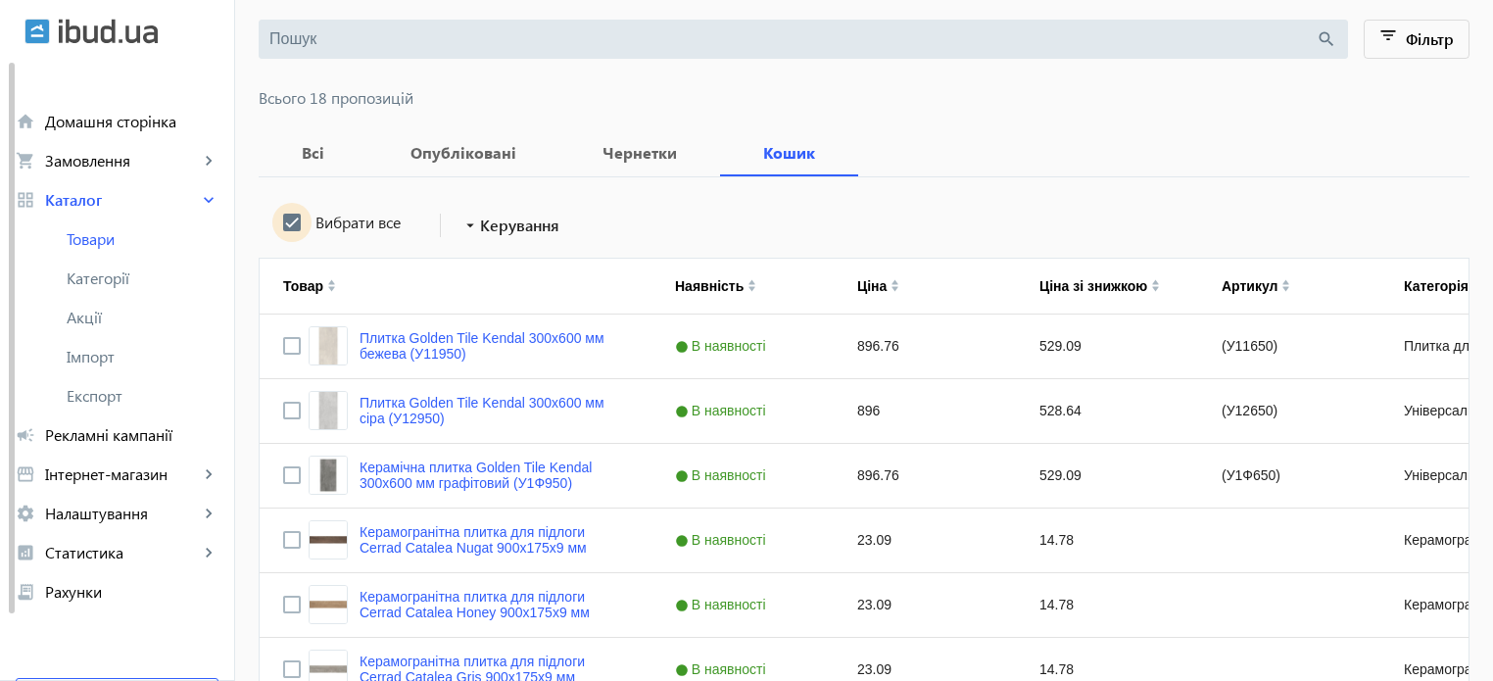
checkbox input "true"
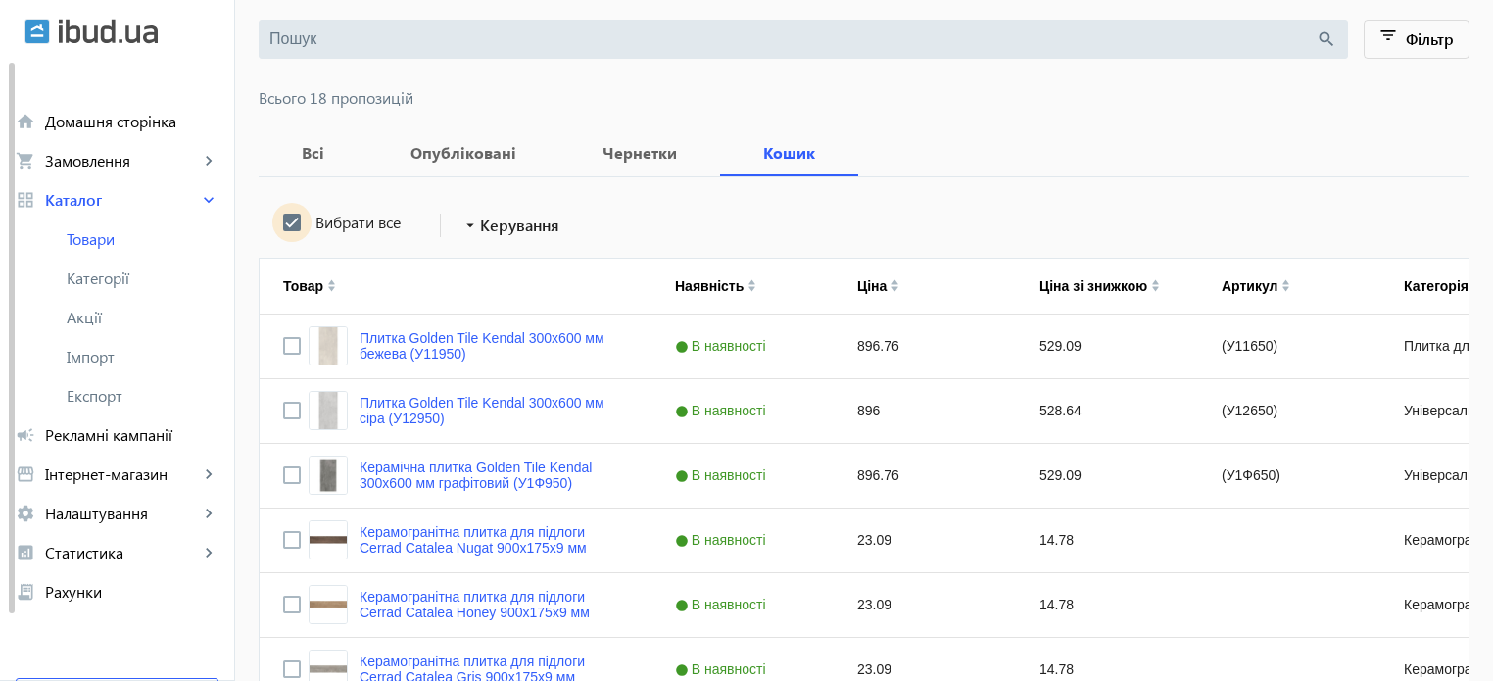
checkbox input "true"
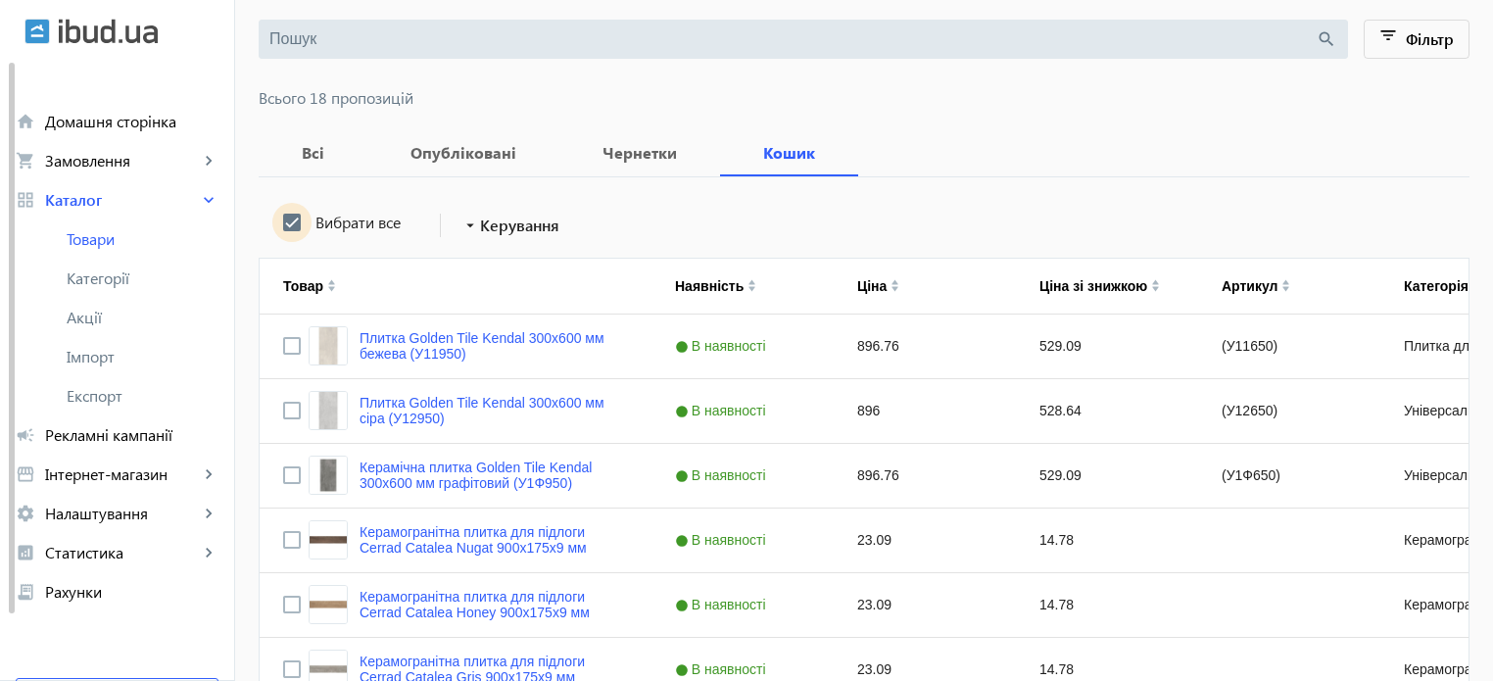
checkbox input "true"
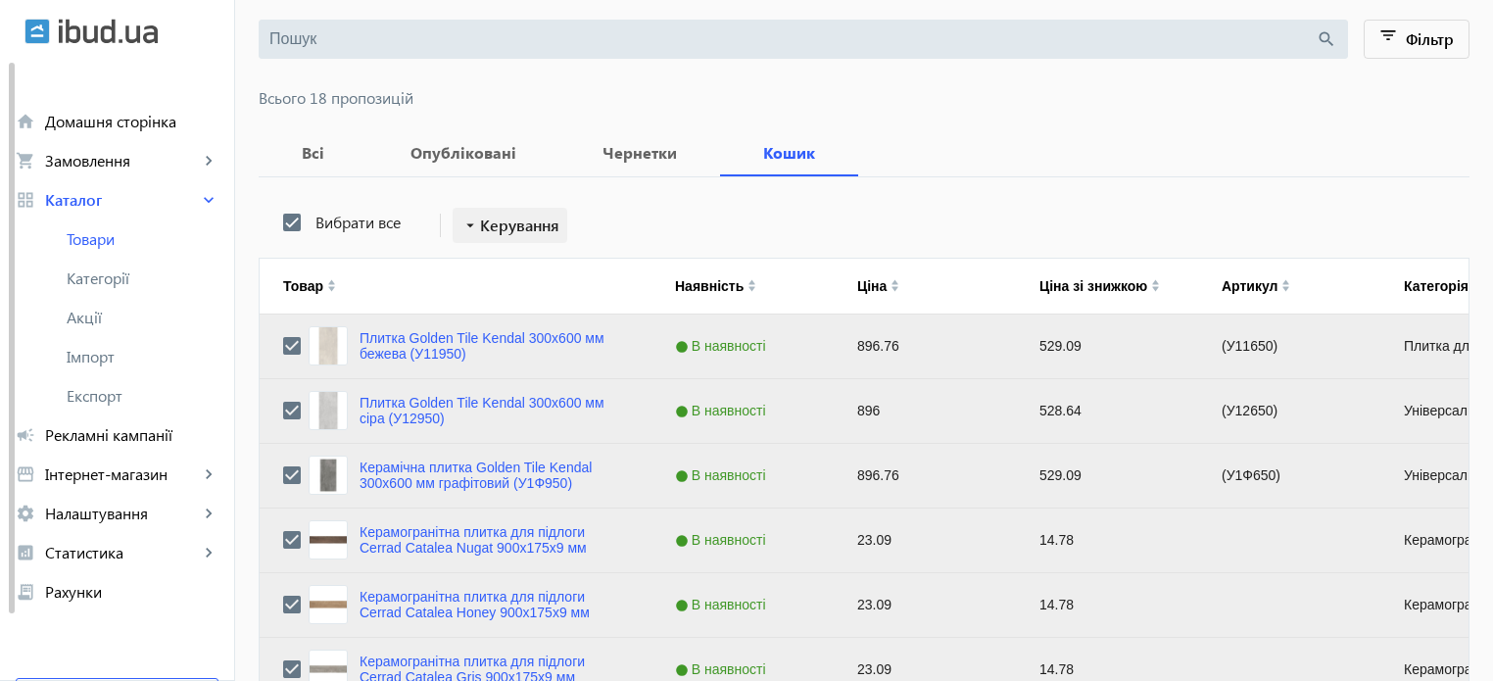
click at [480, 220] on span "Керування" at bounding box center [519, 226] width 79 height 24
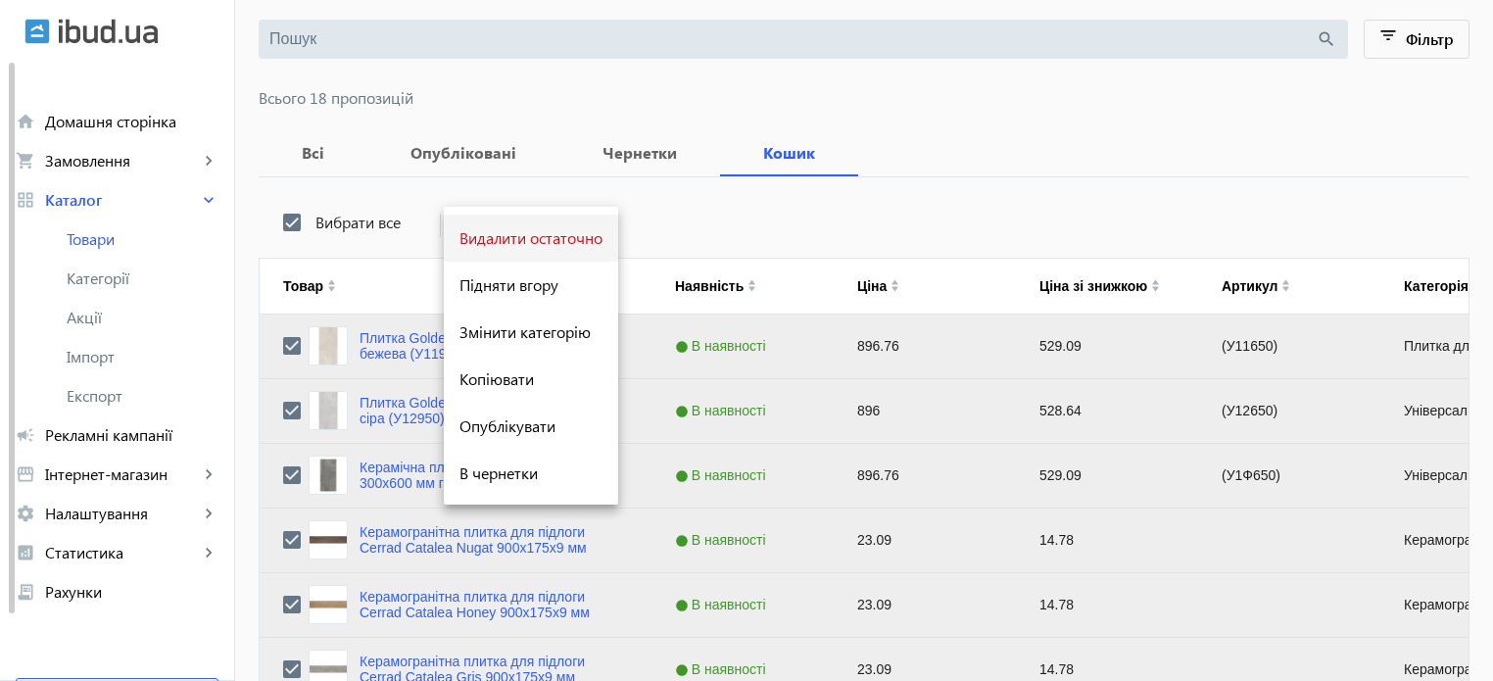
click at [525, 240] on span "Видалити остаточно" at bounding box center [530, 238] width 143 height 16
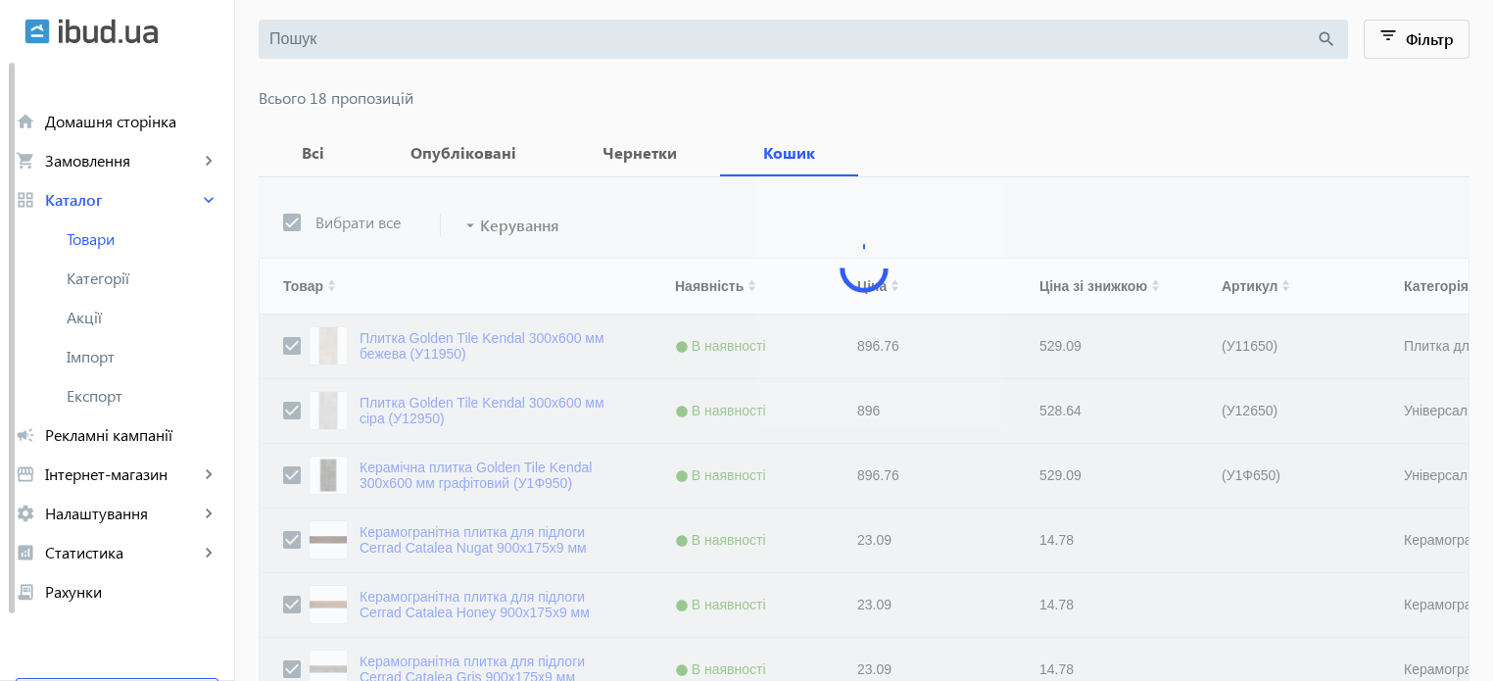
scroll to position [0, 0]
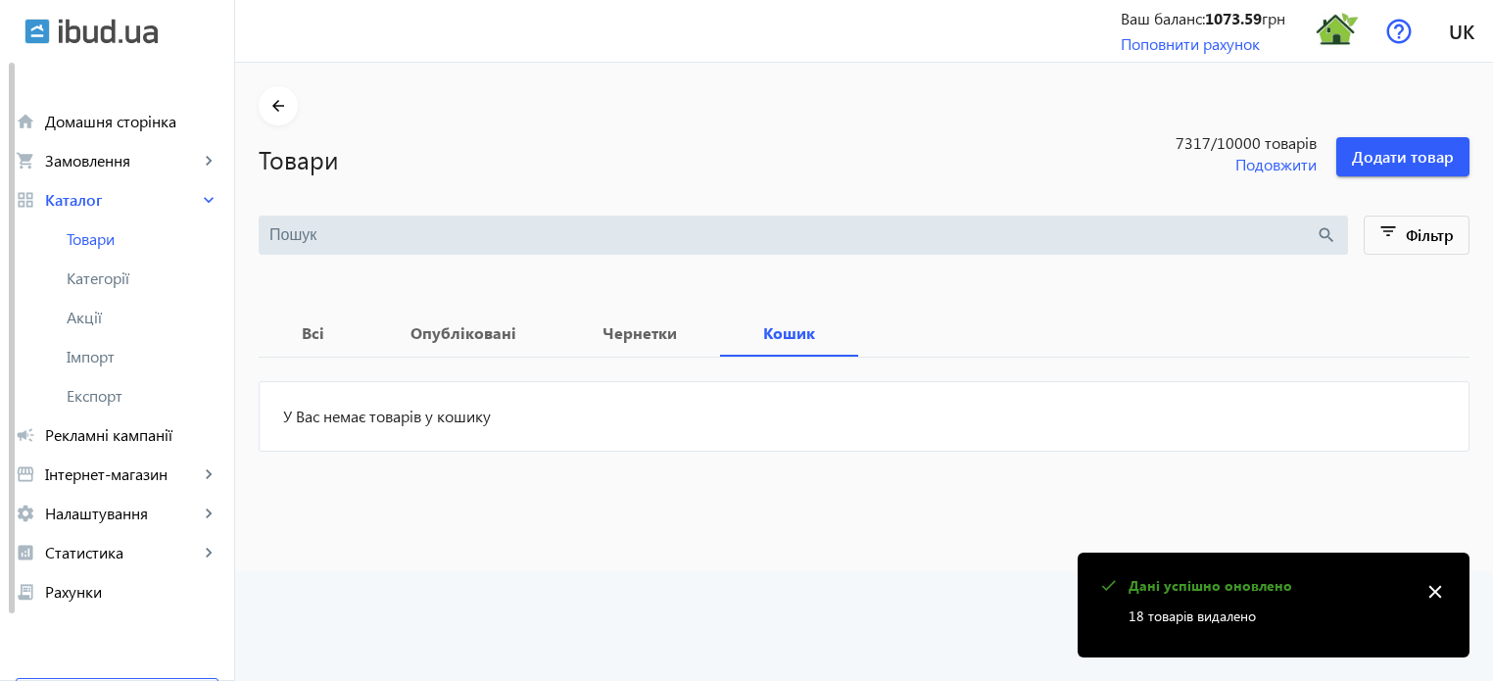
click at [285, 227] on input "search" at bounding box center [792, 235] width 1046 height 22
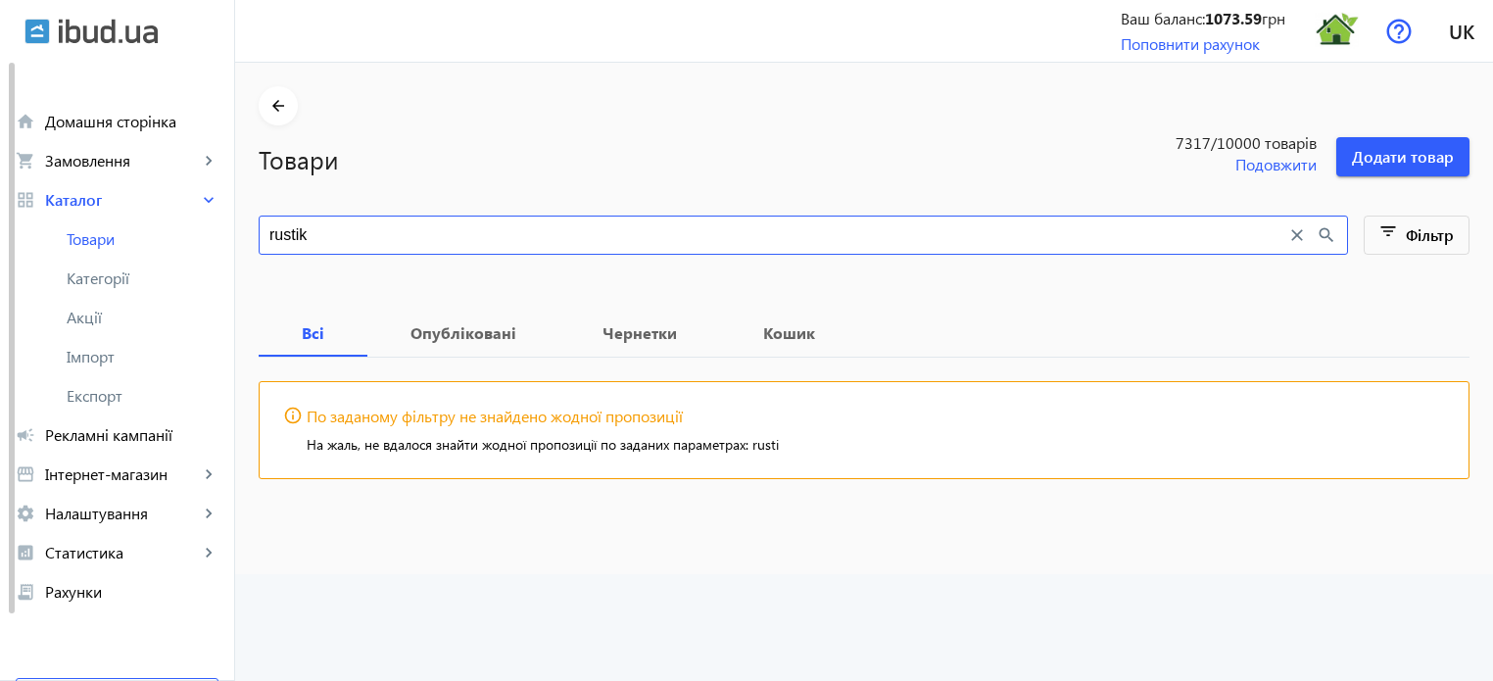
type input "rustika"
drag, startPoint x: 367, startPoint y: 233, endPoint x: 0, endPoint y: 59, distance: 406.6
click at [0, 59] on div "arrow_back home Домашня сторінка shopping_cart Замовлення keyboard_arrow_right …" at bounding box center [746, 340] width 1493 height 681
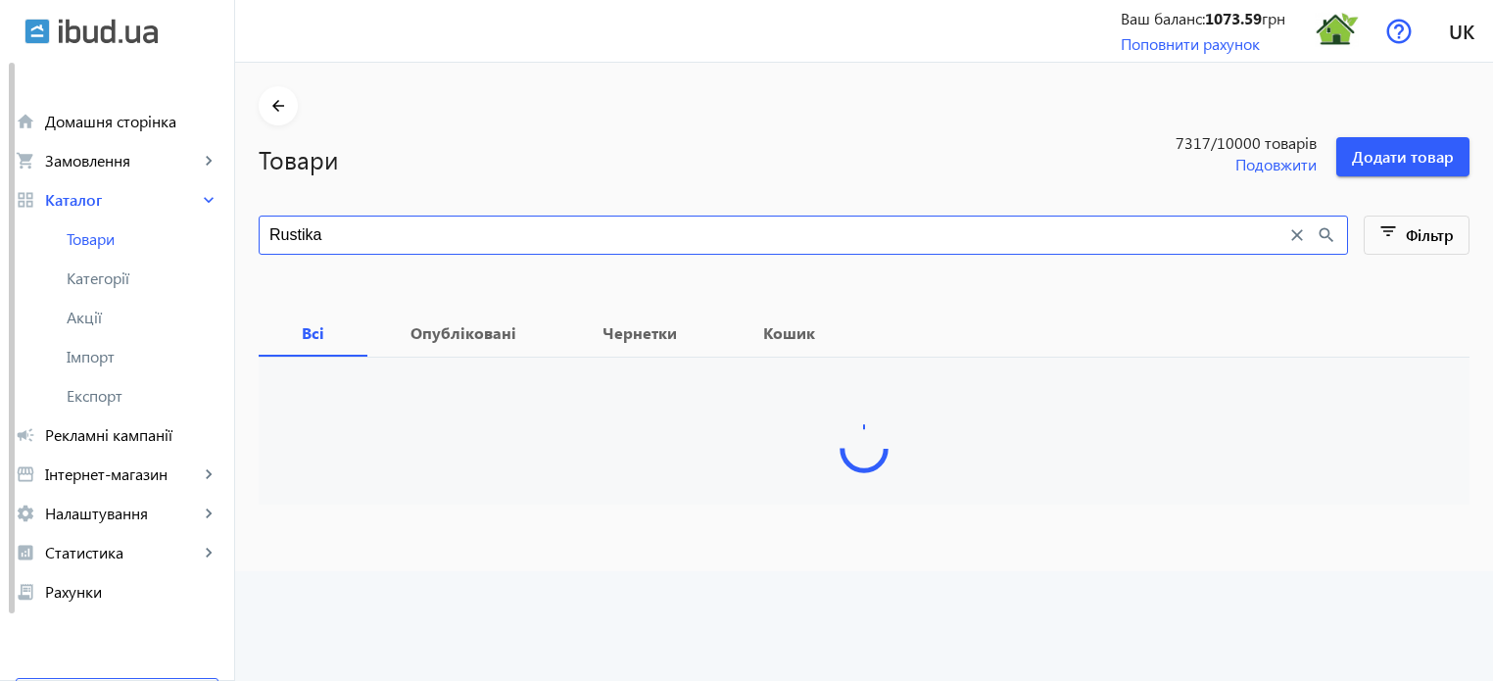
type input "Rustika"
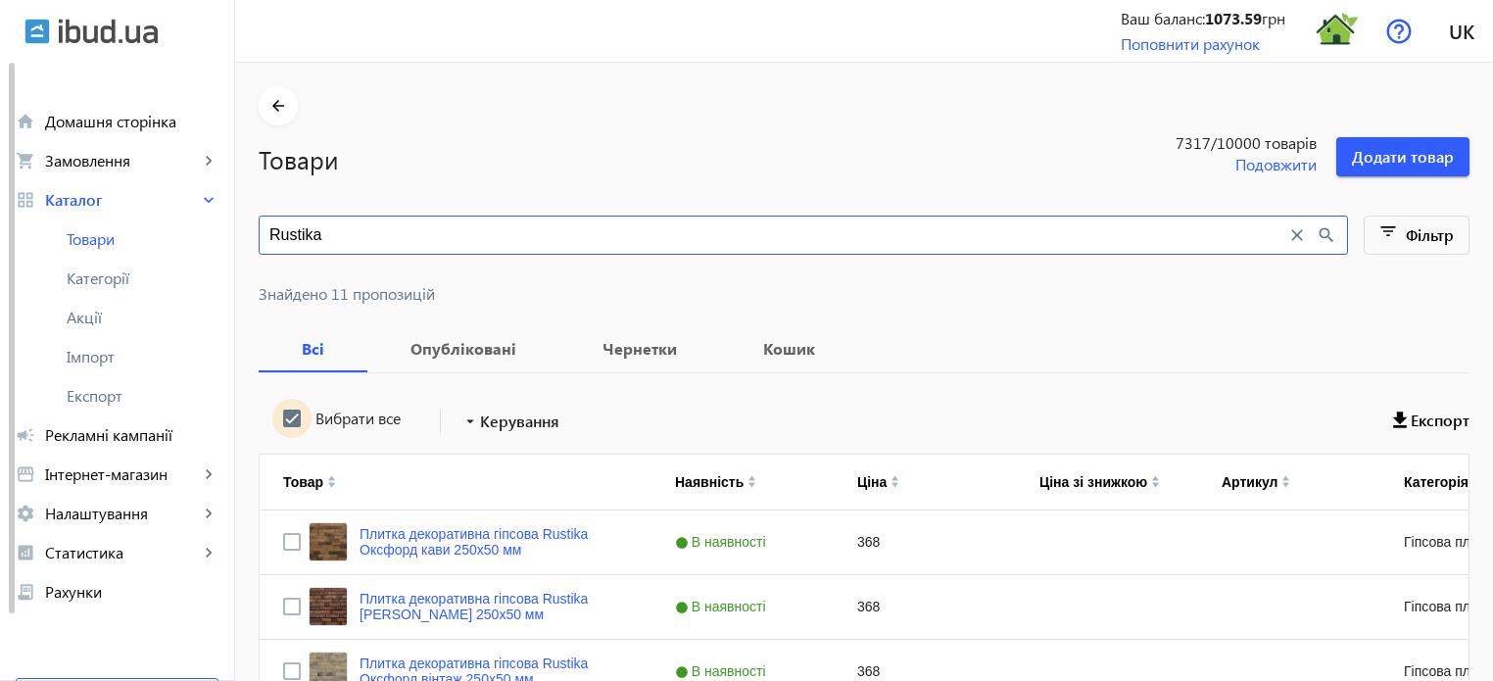
click at [280, 418] on input "Вибрати все" at bounding box center [291, 418] width 39 height 39
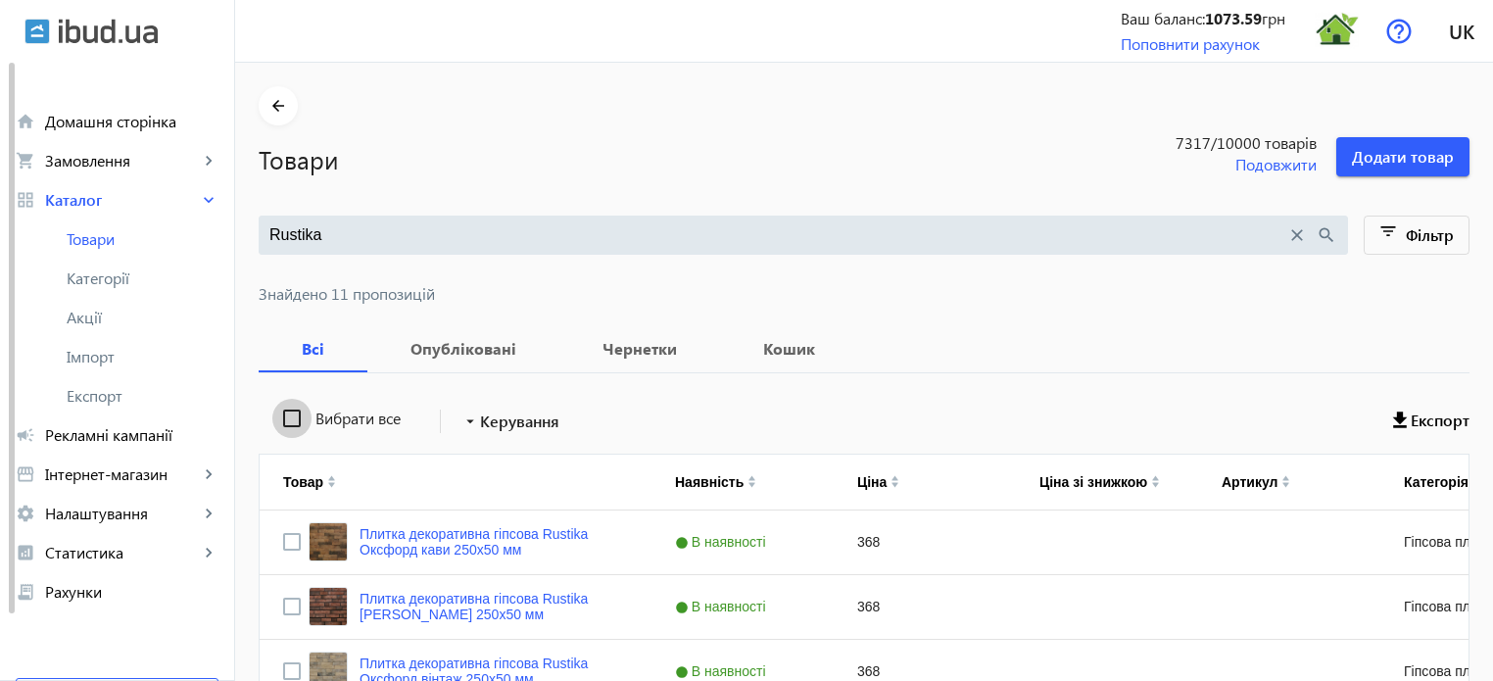
click at [279, 418] on input "Вибрати все" at bounding box center [291, 418] width 39 height 39
checkbox input "true"
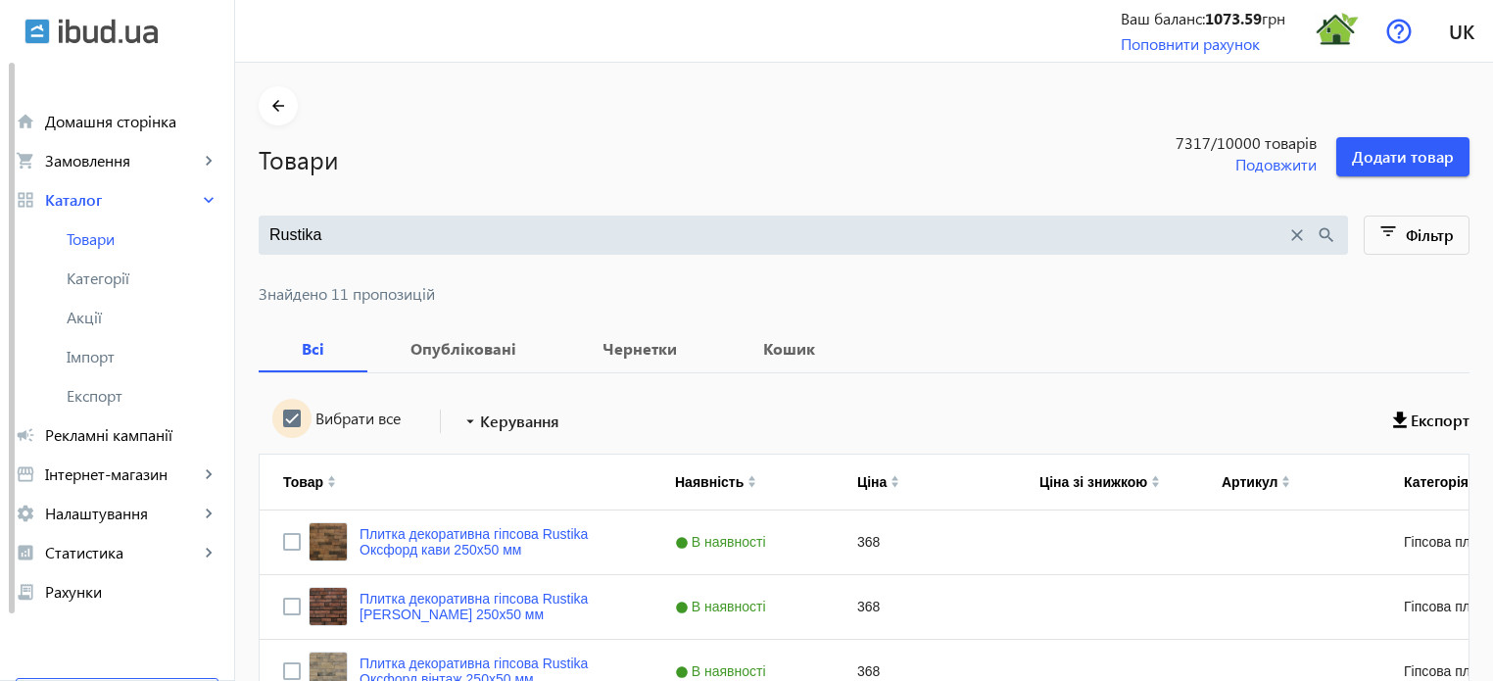
checkbox input "true"
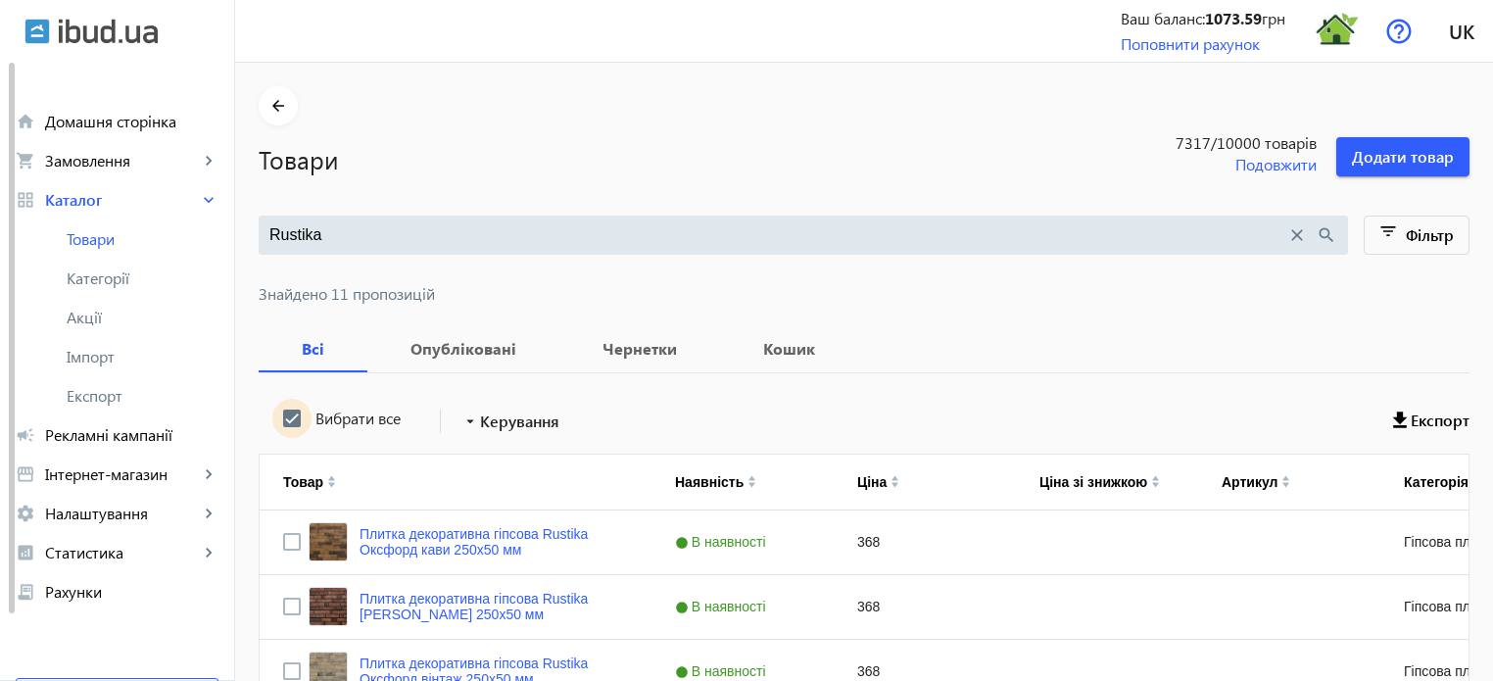
checkbox input "true"
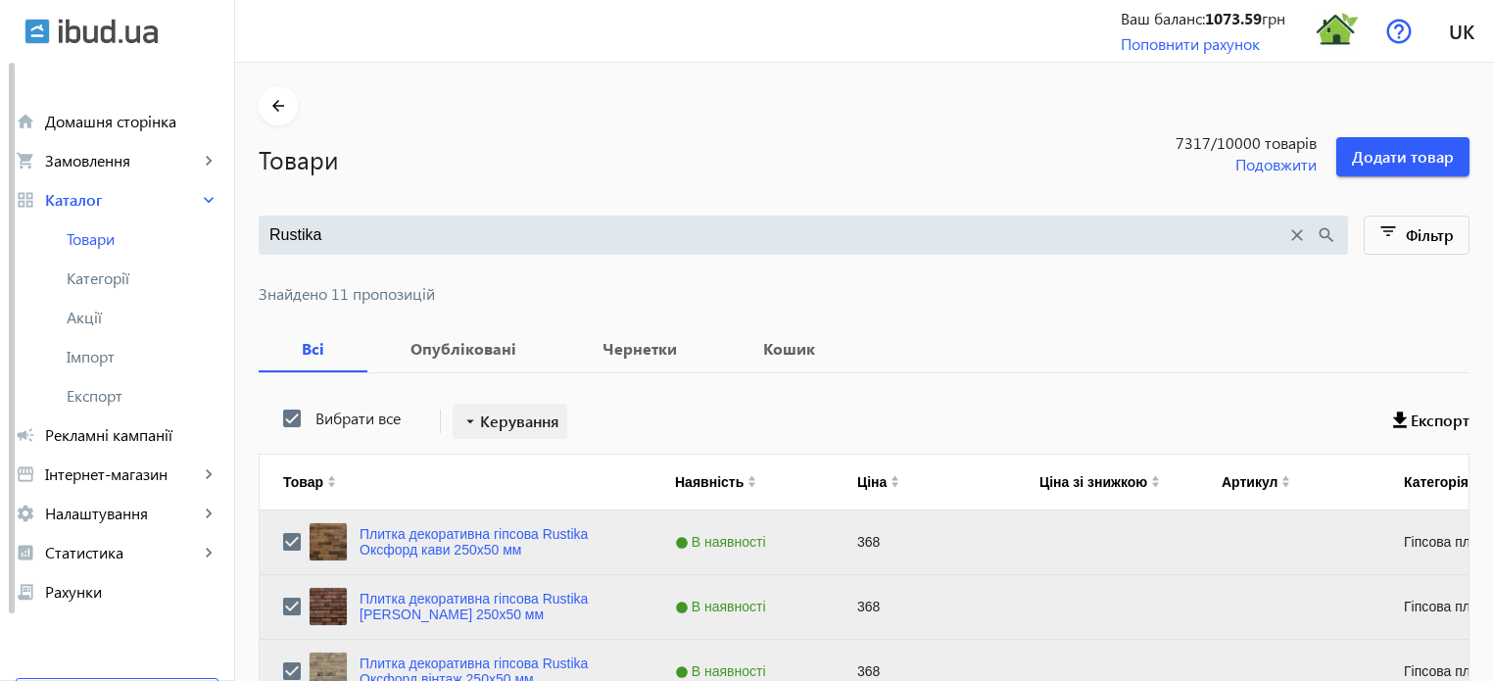
click at [536, 412] on span "Керування" at bounding box center [519, 421] width 79 height 24
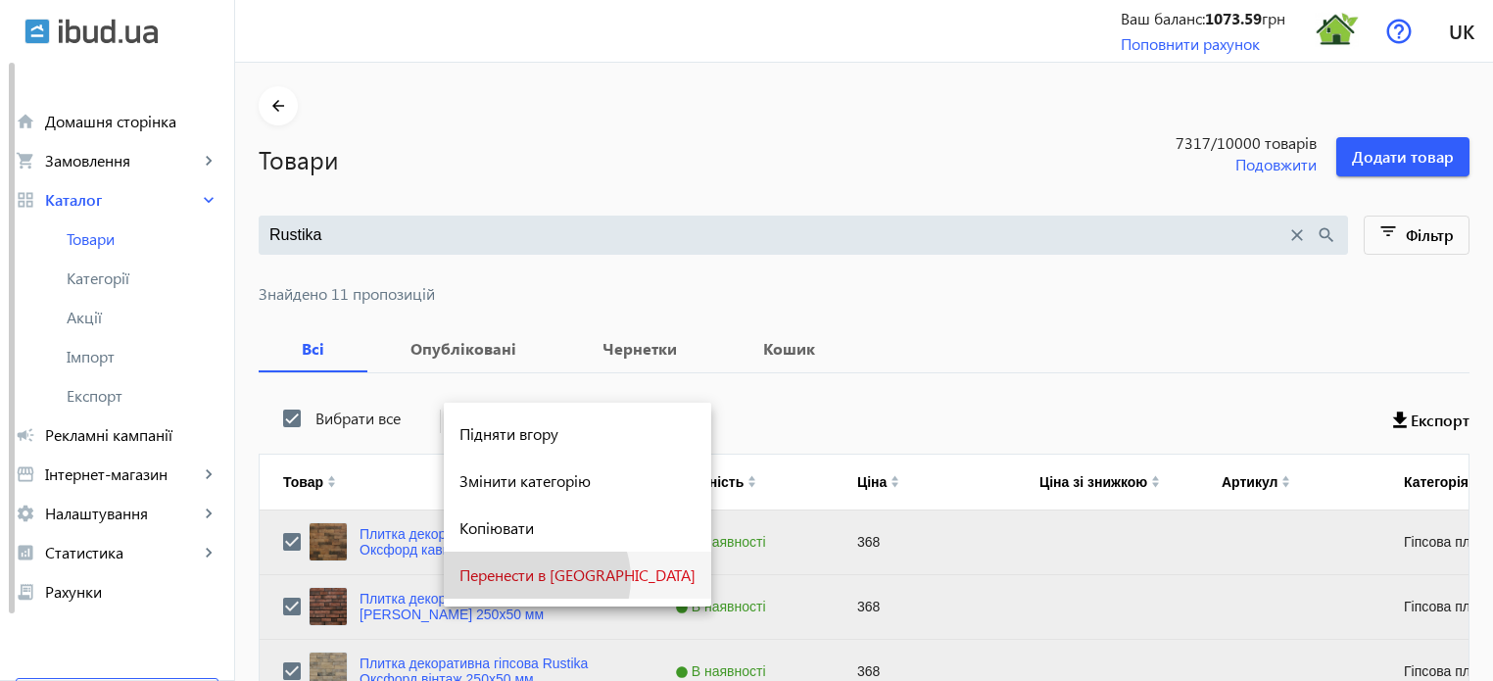
click at [535, 579] on span "Перенести в [GEOGRAPHIC_DATA]" at bounding box center [577, 575] width 236 height 16
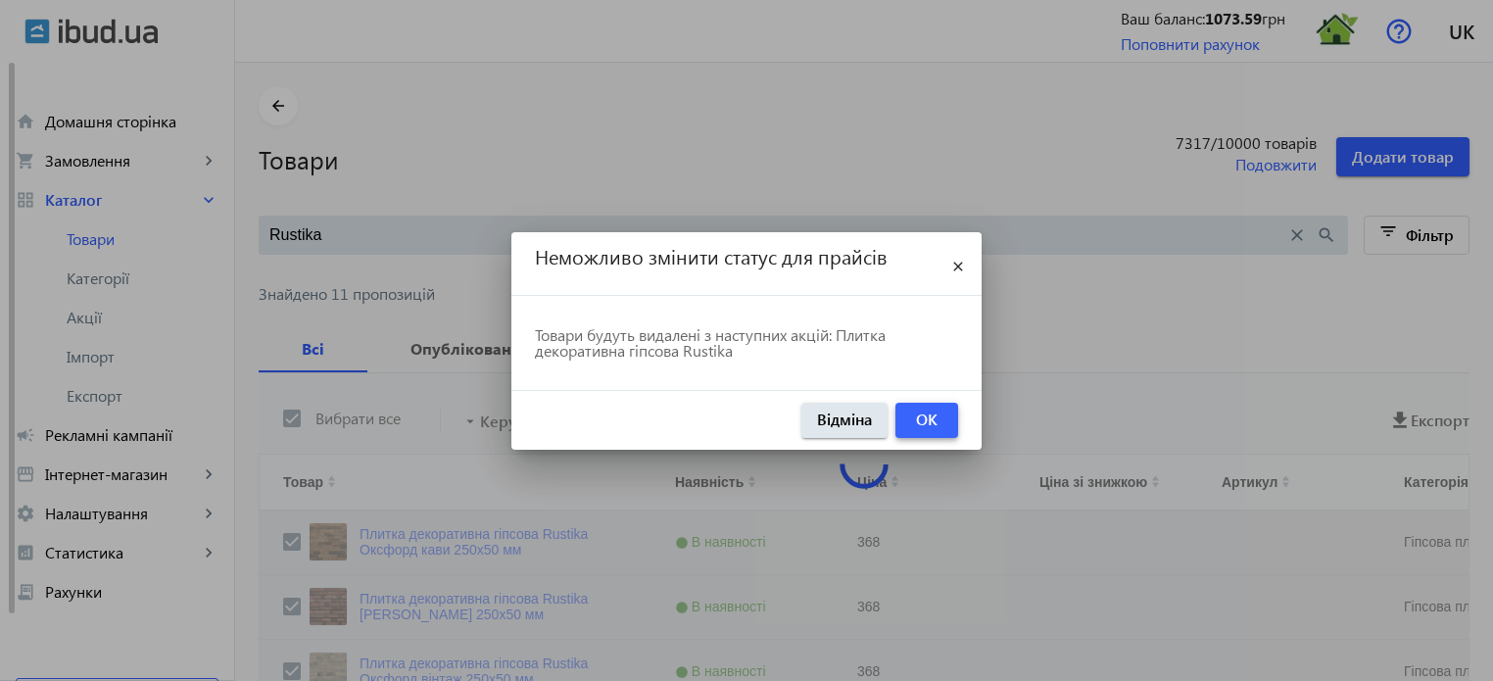
click at [937, 416] on span "button" at bounding box center [926, 420] width 63 height 47
